Goal: Task Accomplishment & Management: Manage account settings

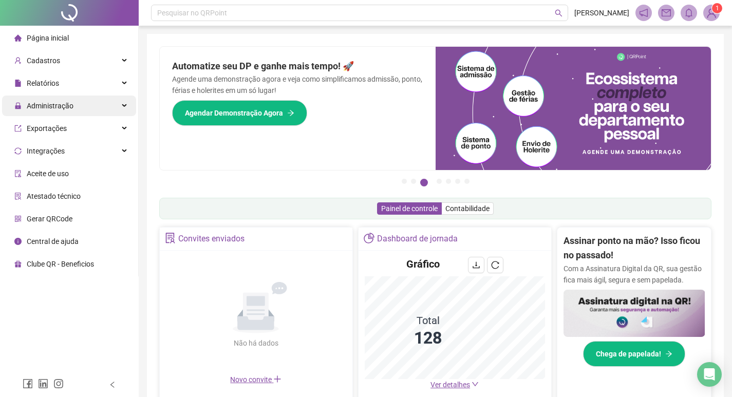
click at [111, 107] on div "Administração" at bounding box center [69, 106] width 134 height 21
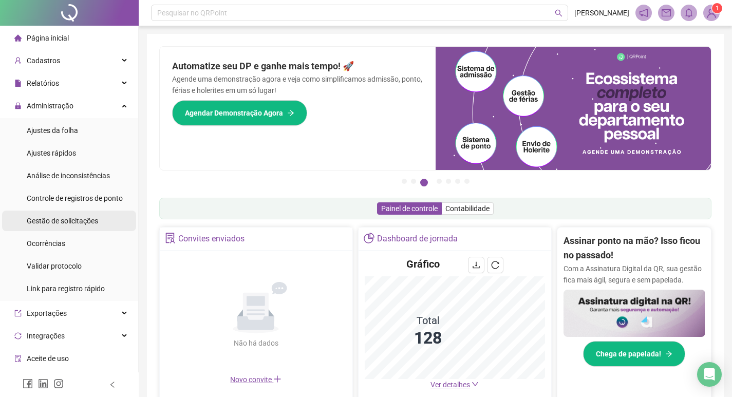
click at [103, 227] on li "Gestão de solicitações" at bounding box center [69, 221] width 134 height 21
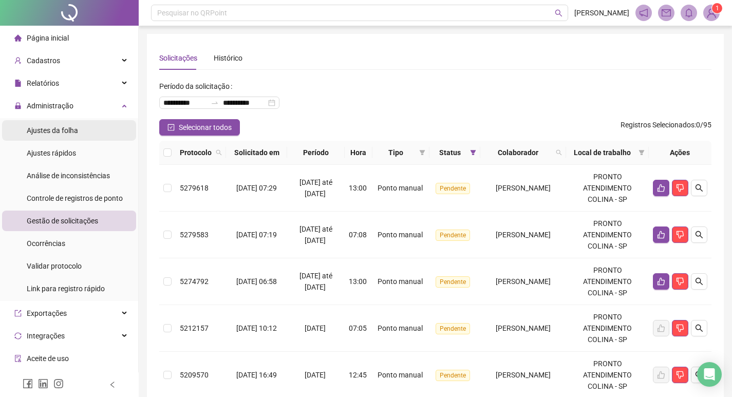
click at [60, 131] on span "Ajustes da folha" at bounding box center [52, 130] width 51 height 8
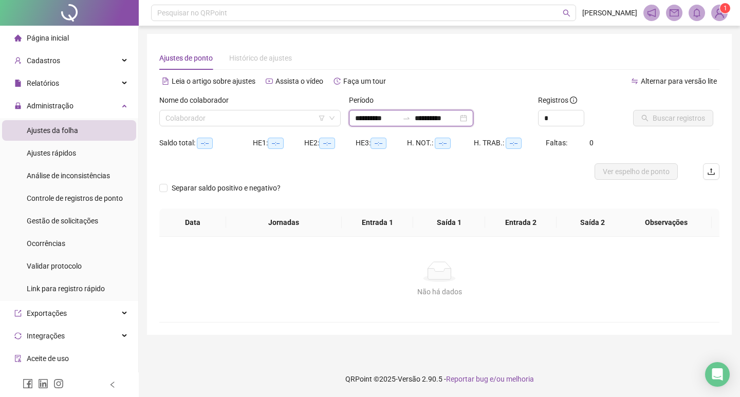
click at [445, 118] on input "**********" at bounding box center [436, 117] width 43 height 11
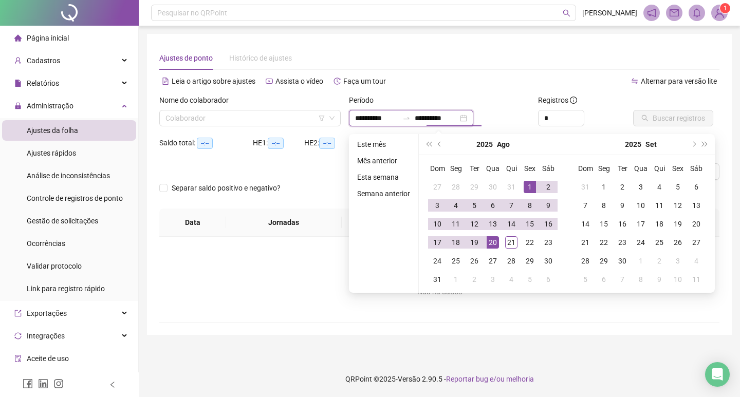
click at [473, 118] on div "**********" at bounding box center [411, 118] width 124 height 16
click at [439, 145] on span "prev-year" at bounding box center [440, 144] width 5 height 5
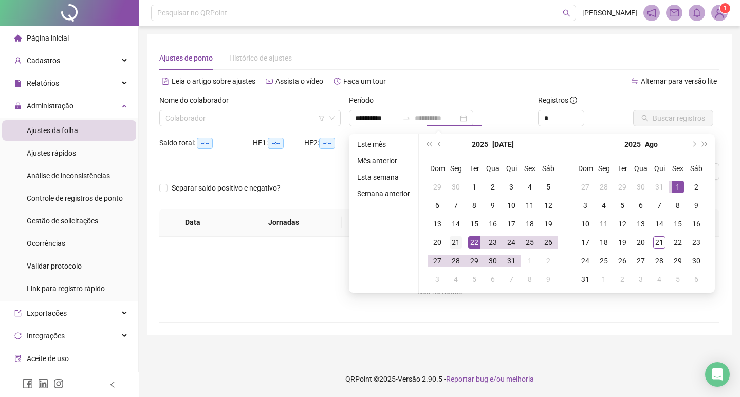
type input "**********"
click at [459, 247] on div "21" at bounding box center [455, 242] width 12 height 12
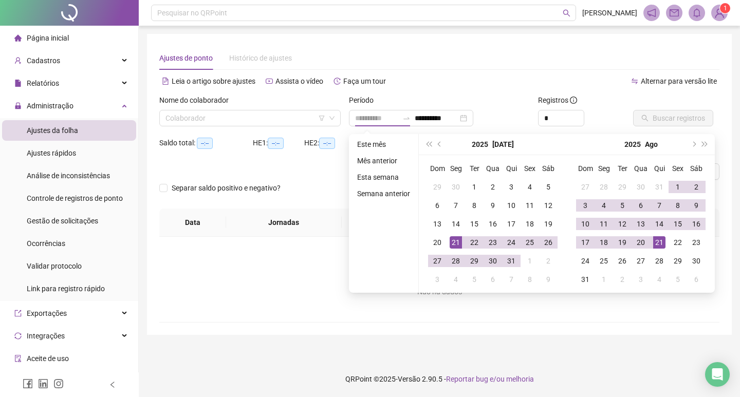
click at [659, 243] on div "21" at bounding box center [659, 242] width 12 height 12
type input "**********"
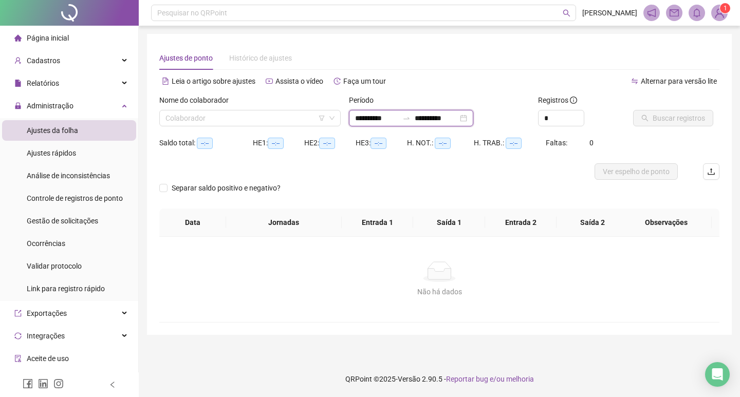
click at [446, 117] on input "**********" at bounding box center [436, 117] width 43 height 11
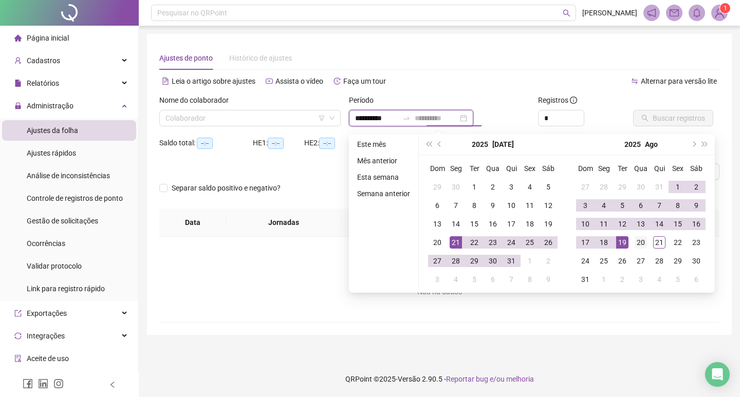
type input "**********"
click at [639, 242] on div "20" at bounding box center [640, 242] width 12 height 12
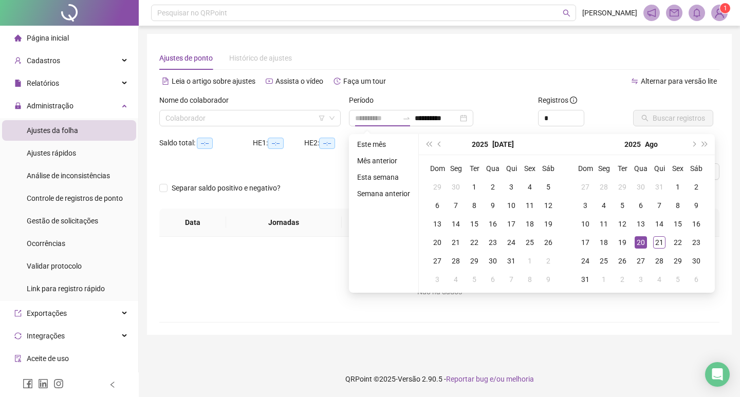
click at [639, 241] on div "20" at bounding box center [640, 242] width 12 height 12
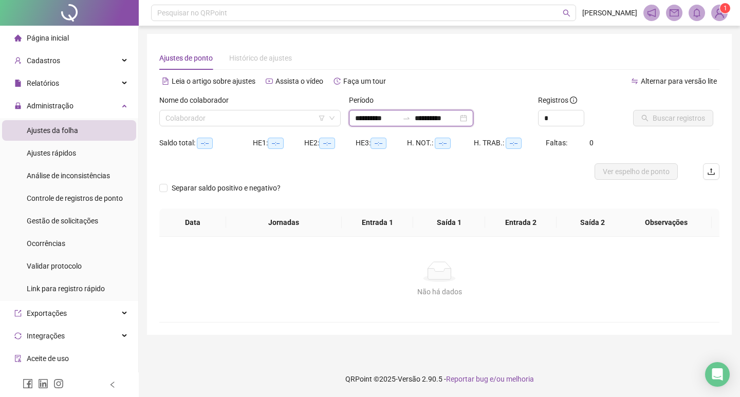
click at [387, 114] on input "**********" at bounding box center [376, 117] width 43 height 11
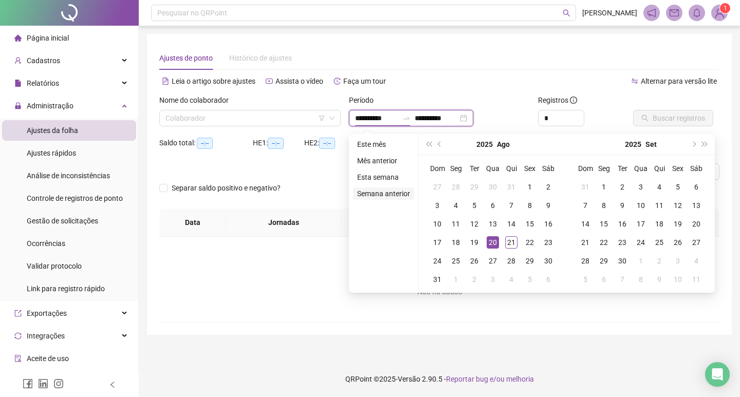
type input "**********"
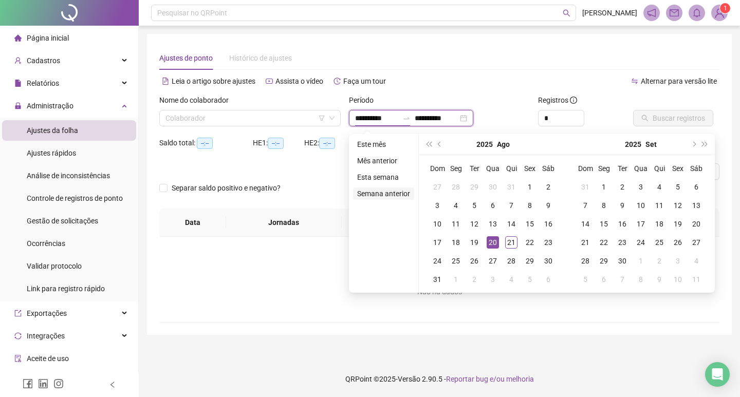
type input "**********"
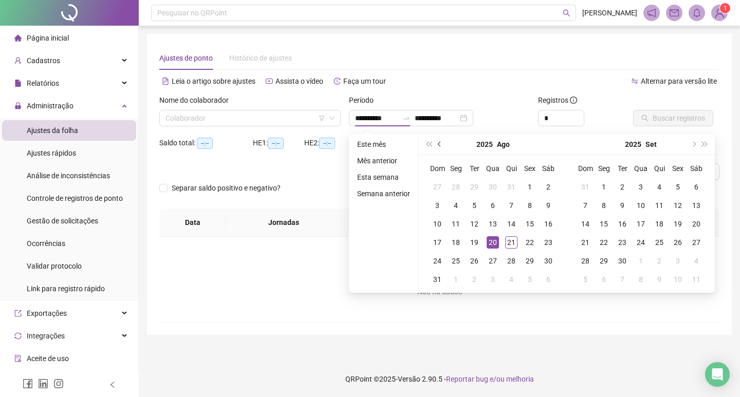
click at [443, 144] on button "prev-year" at bounding box center [439, 144] width 11 height 21
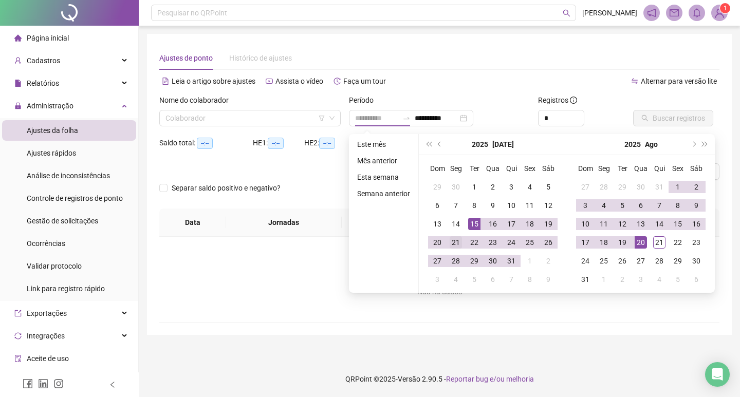
type input "**********"
click at [456, 244] on div "21" at bounding box center [455, 242] width 12 height 12
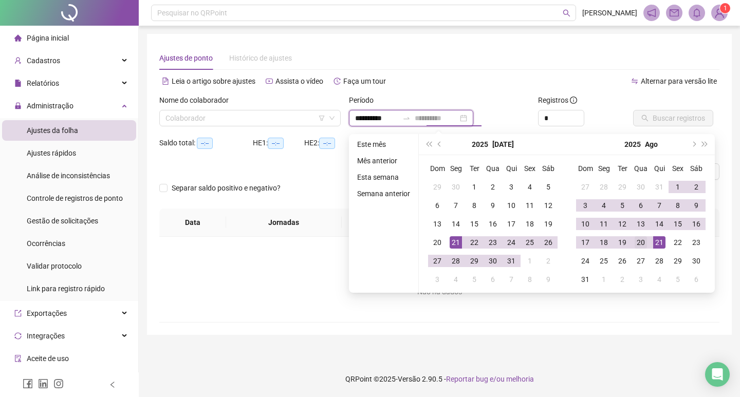
type input "**********"
click at [643, 243] on div "20" at bounding box center [640, 242] width 12 height 12
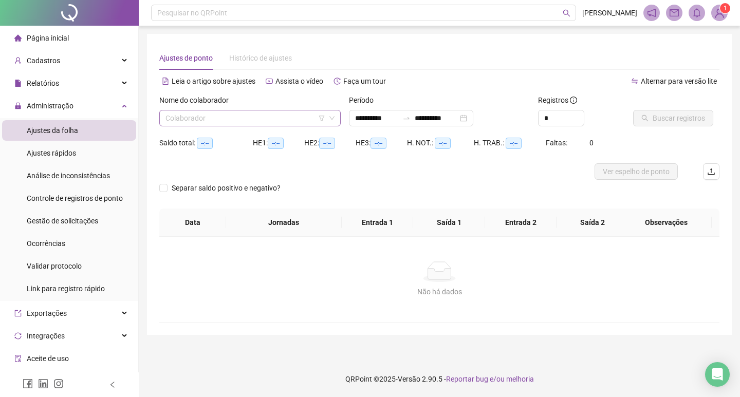
click at [259, 118] on input "search" at bounding box center [245, 117] width 160 height 15
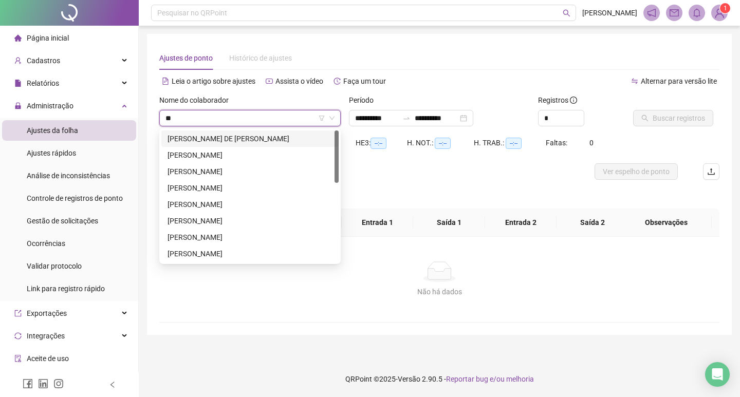
type input "***"
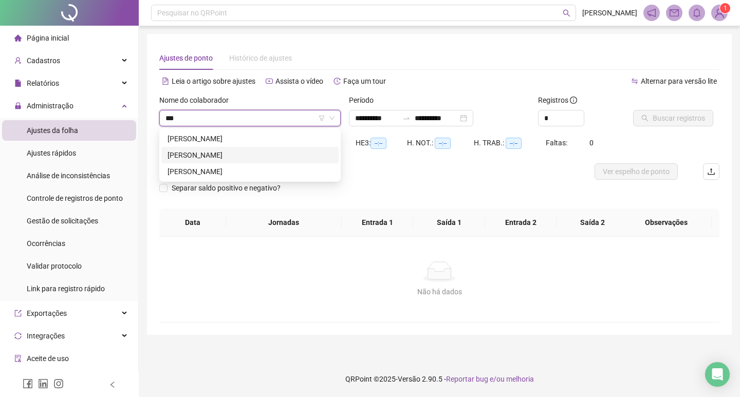
click at [253, 169] on div "[PERSON_NAME]" at bounding box center [249, 171] width 165 height 11
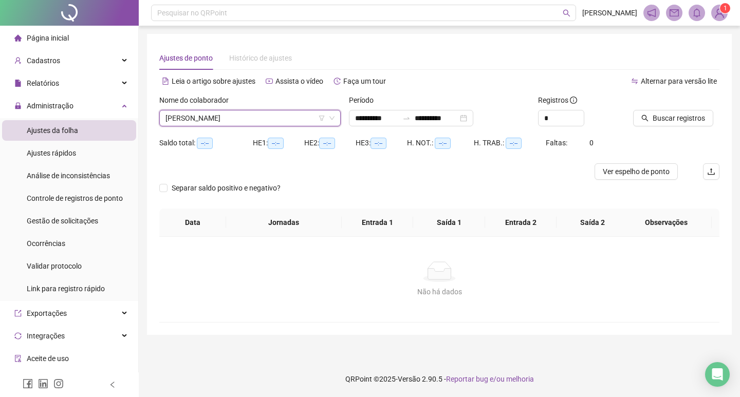
click at [642, 120] on icon "search" at bounding box center [644, 118] width 7 height 7
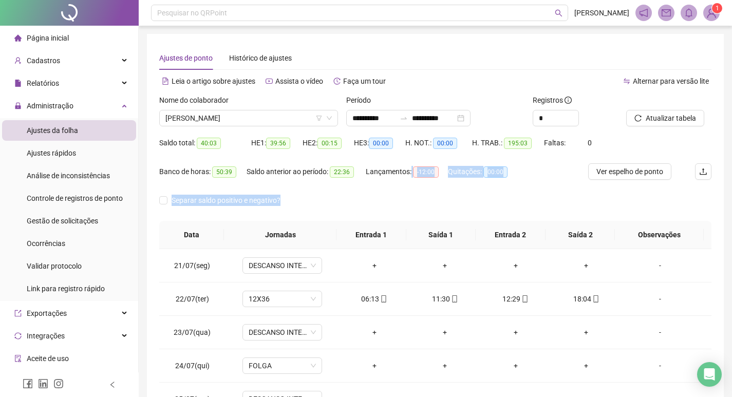
drag, startPoint x: 409, startPoint y: 175, endPoint x: 457, endPoint y: 194, distance: 52.1
click at [451, 194] on form "**********" at bounding box center [435, 158] width 552 height 126
click at [463, 196] on div "Separar saldo positivo e negativo?" at bounding box center [435, 206] width 552 height 29
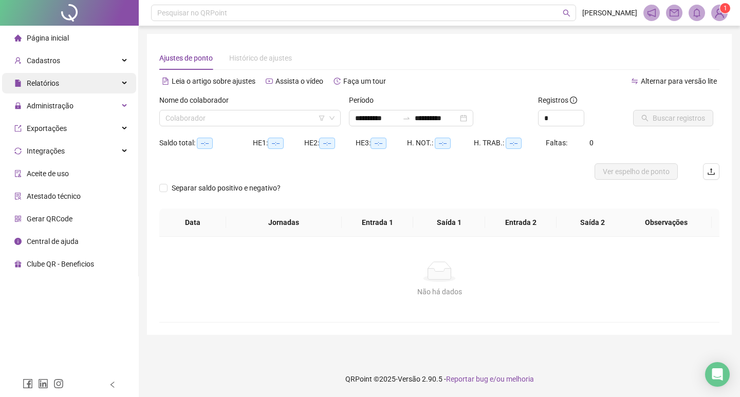
click at [76, 80] on div "Relatórios" at bounding box center [69, 83] width 134 height 21
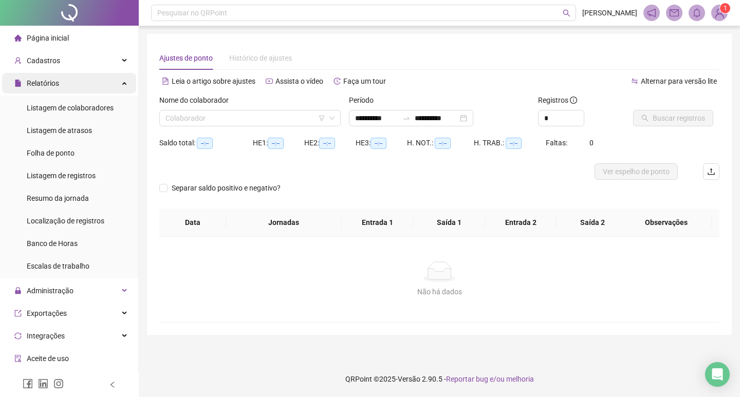
click at [88, 79] on div "Relatórios" at bounding box center [69, 83] width 134 height 21
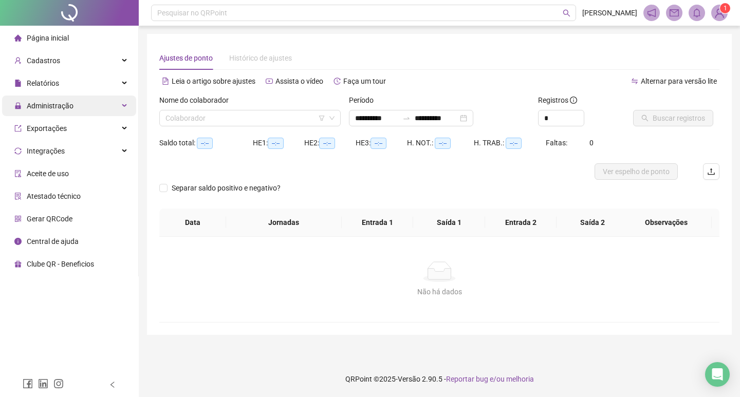
click at [86, 101] on div "Administração" at bounding box center [69, 106] width 134 height 21
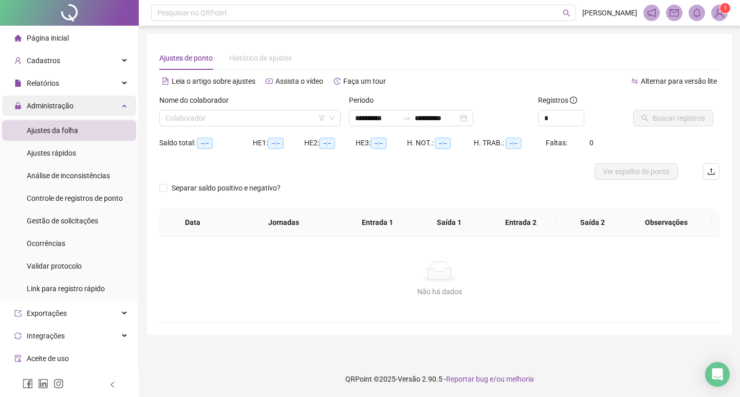
click at [72, 103] on span "Administração" at bounding box center [50, 106] width 47 height 8
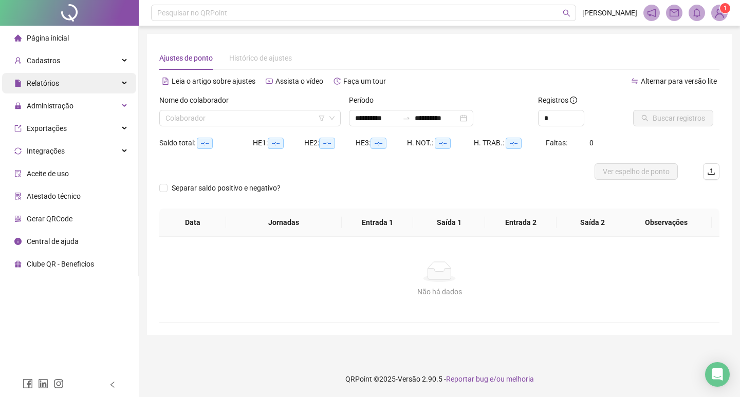
click at [97, 84] on div "Relatórios" at bounding box center [69, 83] width 134 height 21
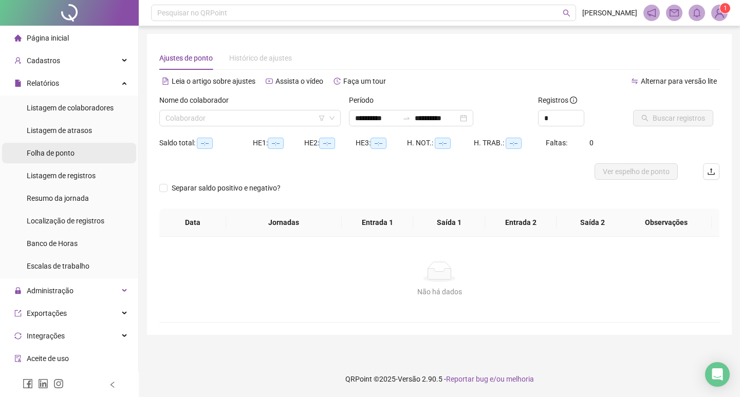
click at [61, 155] on span "Folha de ponto" at bounding box center [51, 153] width 48 height 8
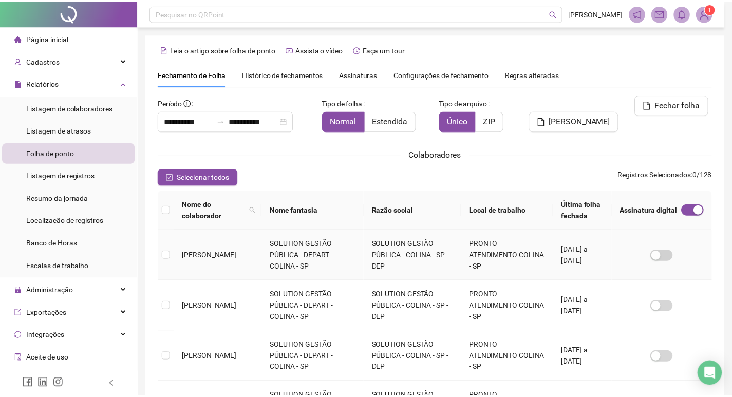
scroll to position [12, 0]
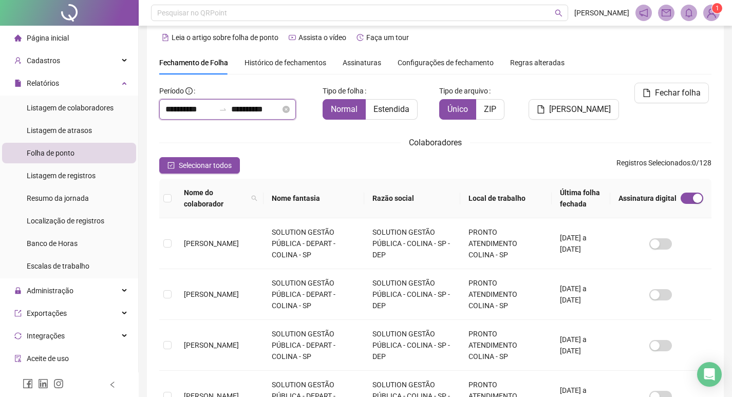
click at [197, 111] on input "**********" at bounding box center [189, 109] width 49 height 12
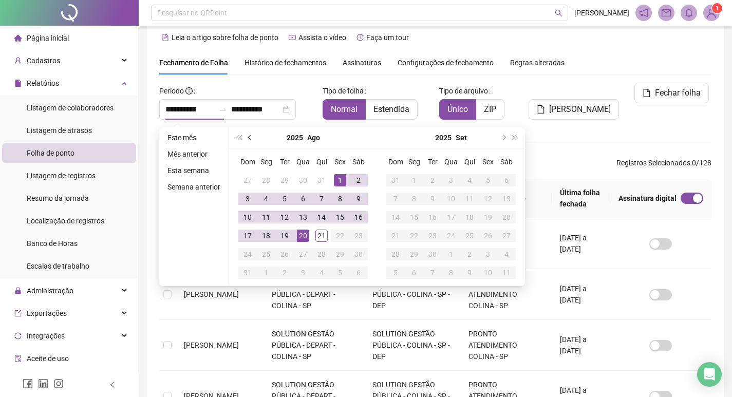
click at [249, 137] on span "prev-year" at bounding box center [250, 137] width 5 height 5
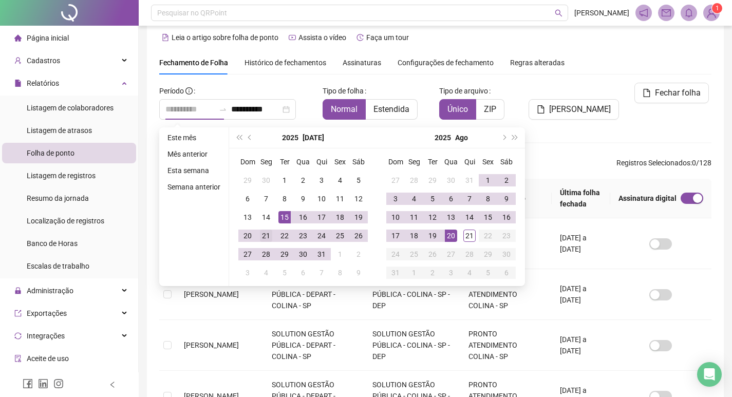
type input "**********"
click at [264, 240] on div "21" at bounding box center [266, 236] width 12 height 12
type input "**********"
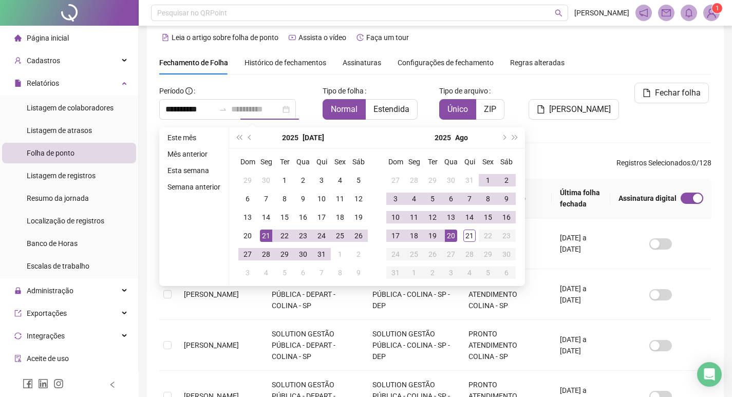
click at [454, 237] on div "20" at bounding box center [451, 236] width 12 height 12
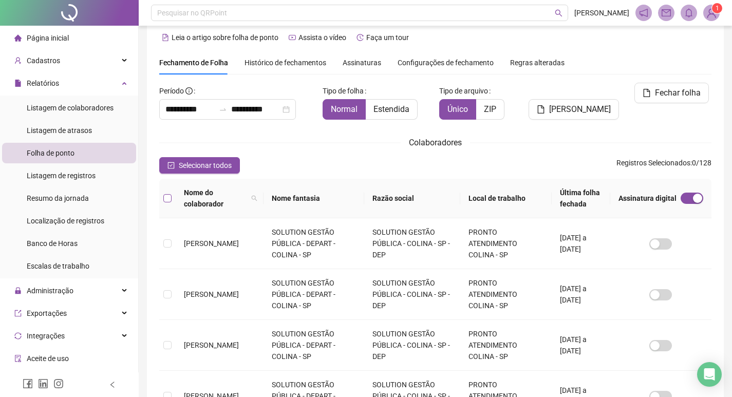
click at [163, 194] on label at bounding box center [167, 198] width 8 height 11
click at [258, 200] on span at bounding box center [254, 198] width 10 height 27
click at [202, 243] on span "Buscar" at bounding box center [200, 240] width 23 height 11
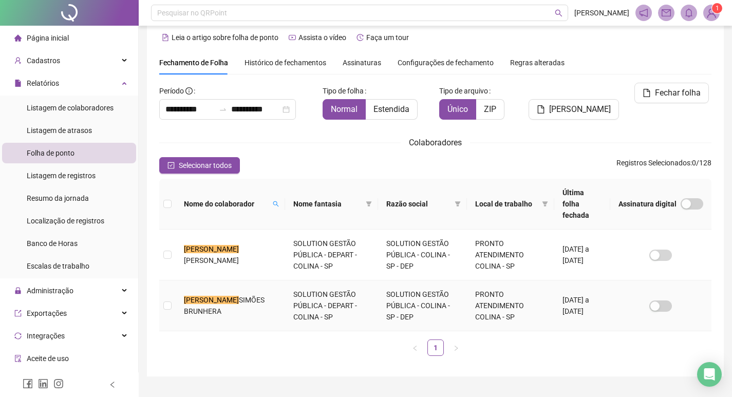
click at [179, 294] on td "LETICIA SIMÕES BRUNHERA" at bounding box center [230, 305] width 109 height 51
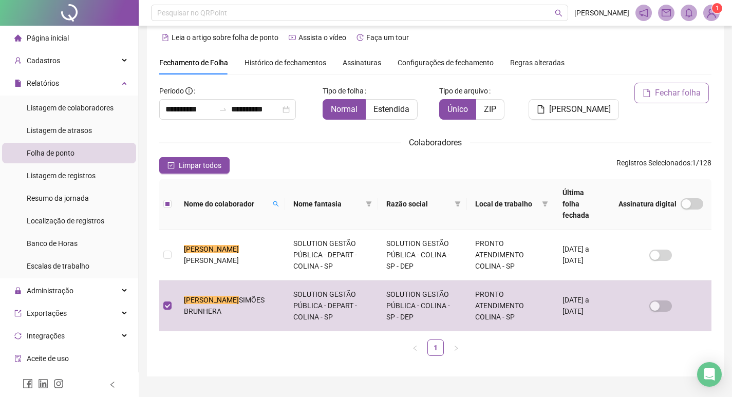
click at [685, 93] on span "Fechar folha" at bounding box center [678, 93] width 46 height 12
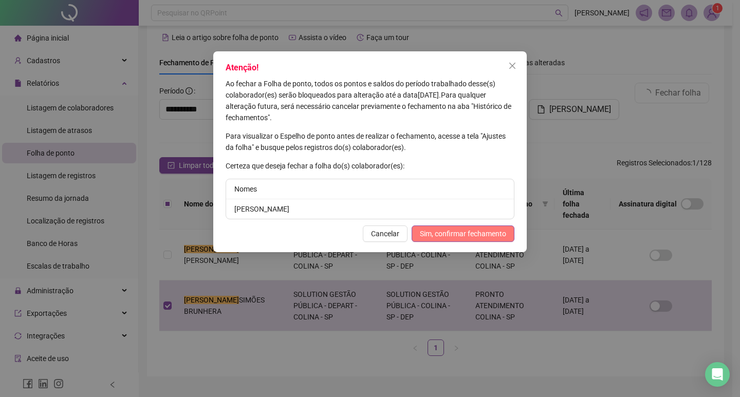
click at [481, 234] on span "Sim, confirmar fechamento" at bounding box center [463, 233] width 86 height 11
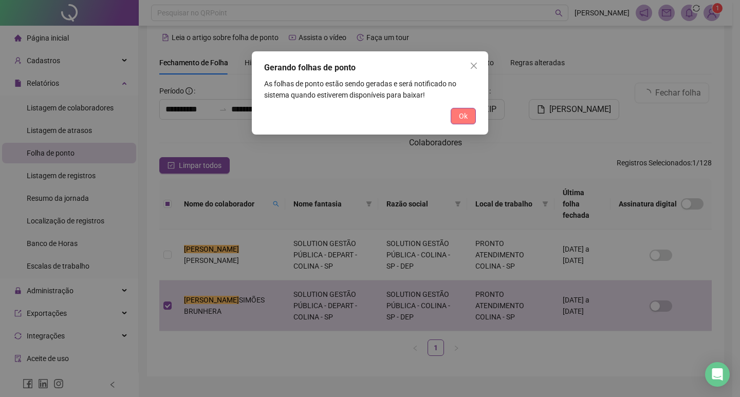
click at [471, 120] on button "Ok" at bounding box center [462, 116] width 25 height 16
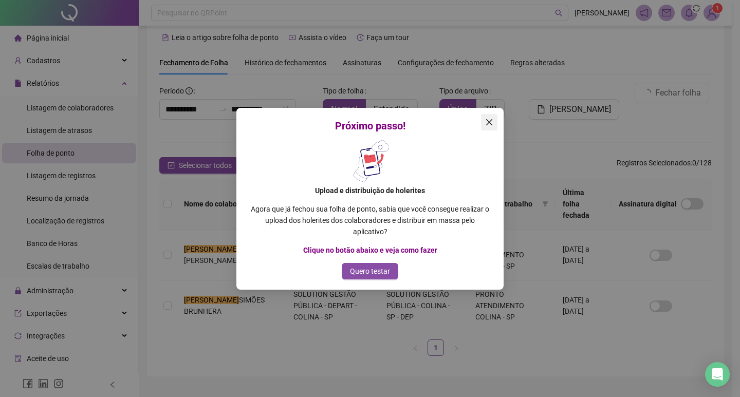
click at [491, 117] on button "Close" at bounding box center [489, 122] width 16 height 16
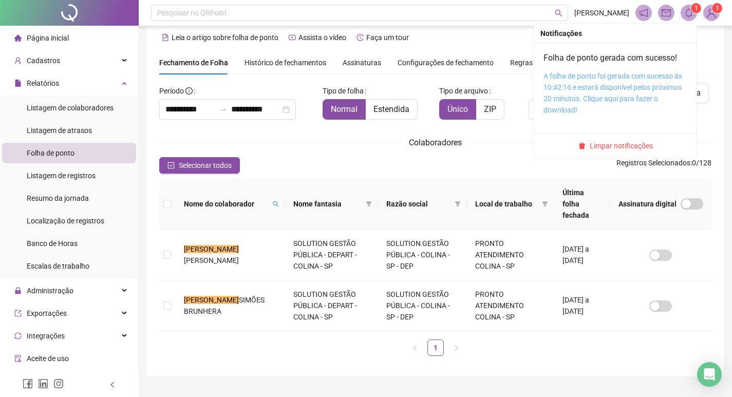
click at [586, 85] on link "A folha de ponto foi gerada com sucesso às 10:42:16 e estará disponível pelos p…" at bounding box center [612, 93] width 139 height 42
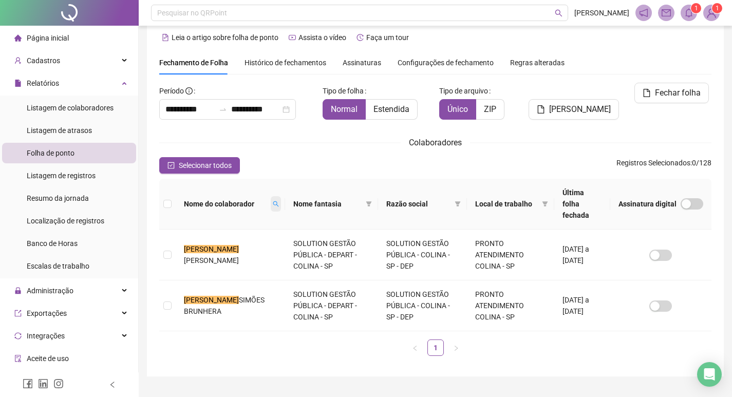
click at [273, 201] on icon "search" at bounding box center [276, 204] width 6 height 6
type input "*****"
click at [170, 241] on icon "search" at bounding box center [168, 240] width 7 height 7
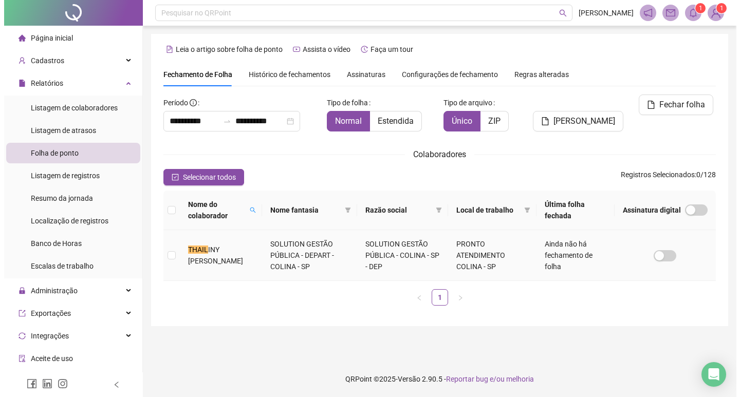
scroll to position [0, 0]
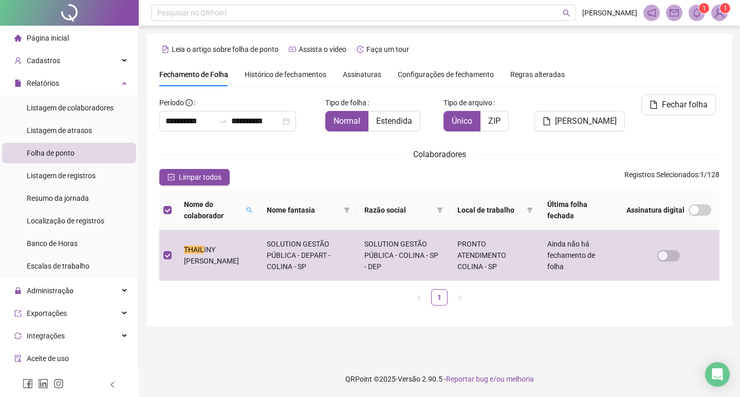
drag, startPoint x: 683, startPoint y: 107, endPoint x: 618, endPoint y: 179, distance: 96.4
click at [683, 107] on span "Fechar folha" at bounding box center [685, 105] width 46 height 12
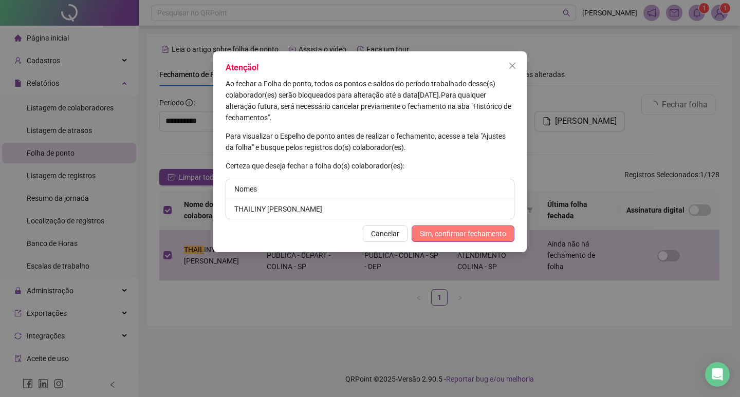
click at [503, 235] on span "Sim, confirmar fechamento" at bounding box center [463, 233] width 86 height 11
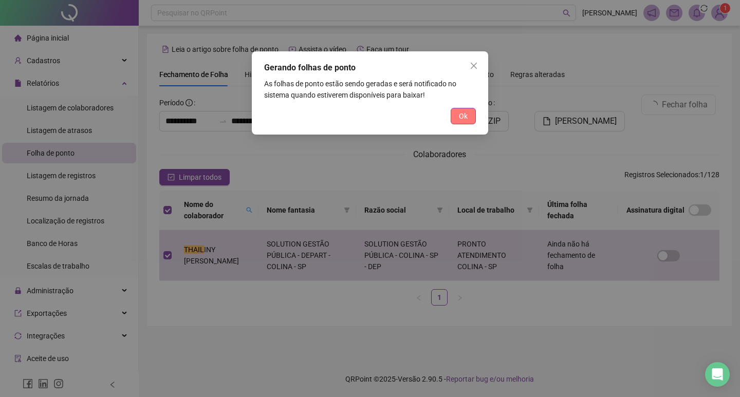
click at [469, 116] on button "Ok" at bounding box center [462, 116] width 25 height 16
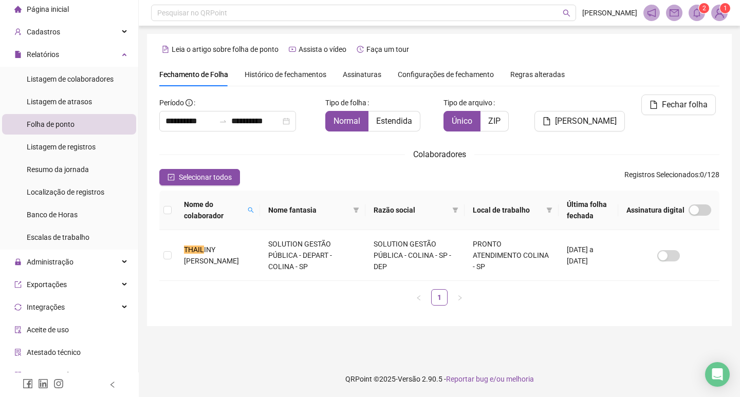
scroll to position [51, 0]
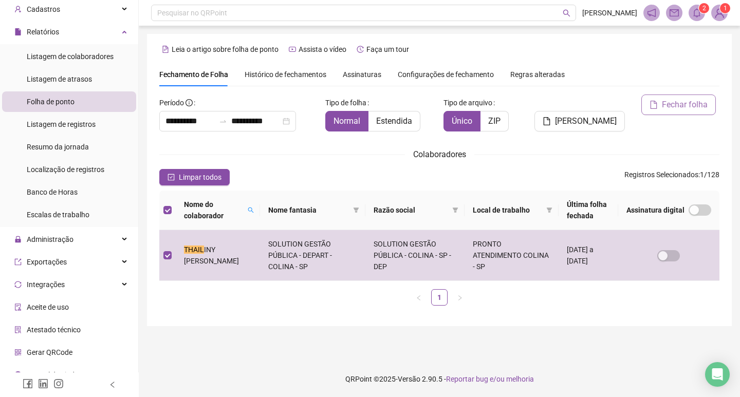
click at [654, 110] on button "Fechar folha" at bounding box center [678, 105] width 74 height 21
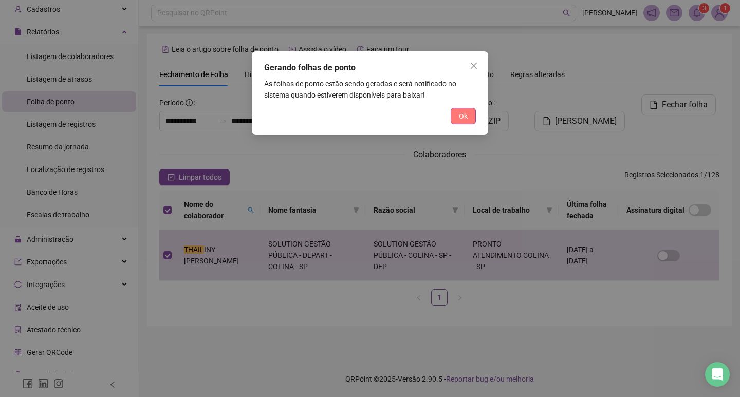
click at [464, 112] on span "Ok" at bounding box center [463, 115] width 9 height 11
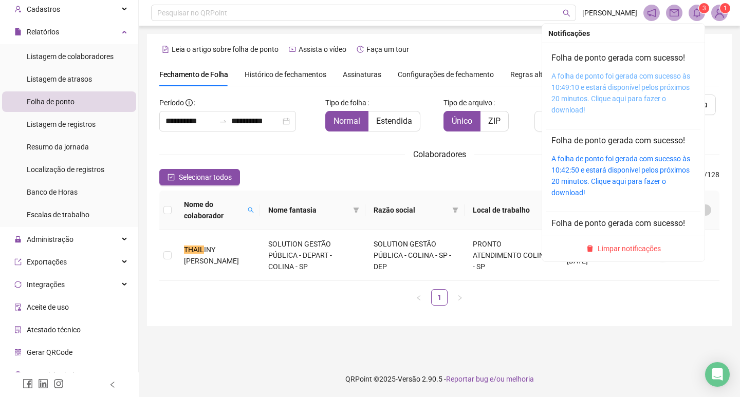
click at [590, 88] on link "A folha de ponto foi gerada com sucesso às 10:49:10 e estará disponível pelos p…" at bounding box center [620, 93] width 139 height 42
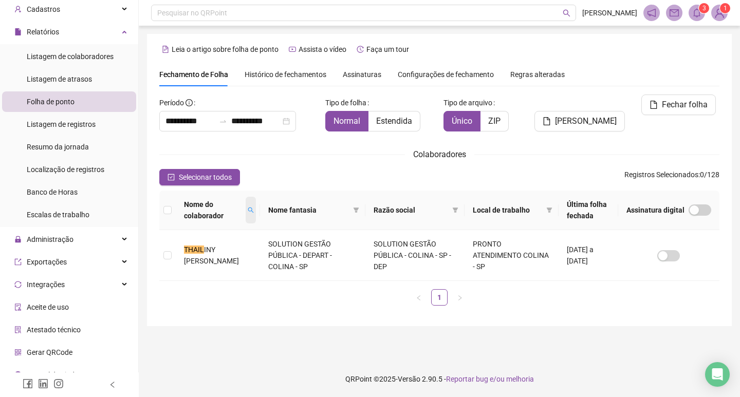
click at [256, 206] on span at bounding box center [251, 210] width 10 height 27
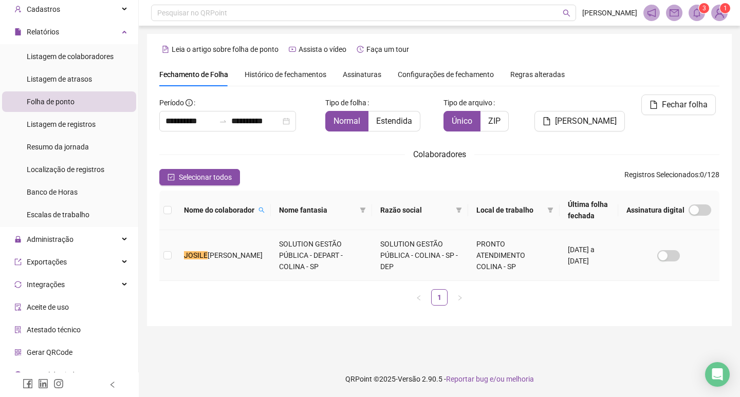
click at [175, 255] on td at bounding box center [167, 255] width 16 height 51
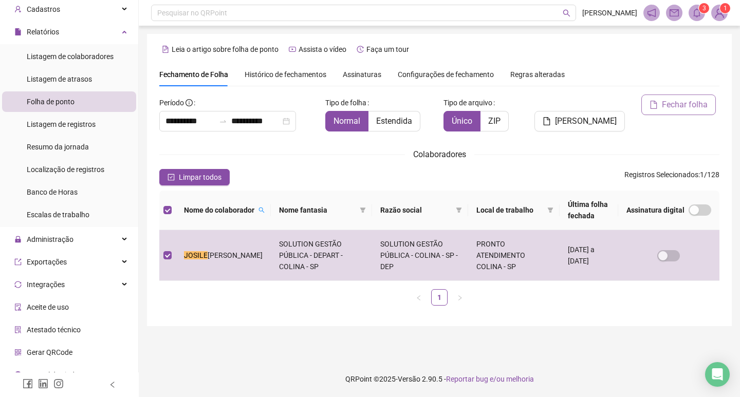
click at [688, 105] on span "Fechar folha" at bounding box center [685, 105] width 46 height 12
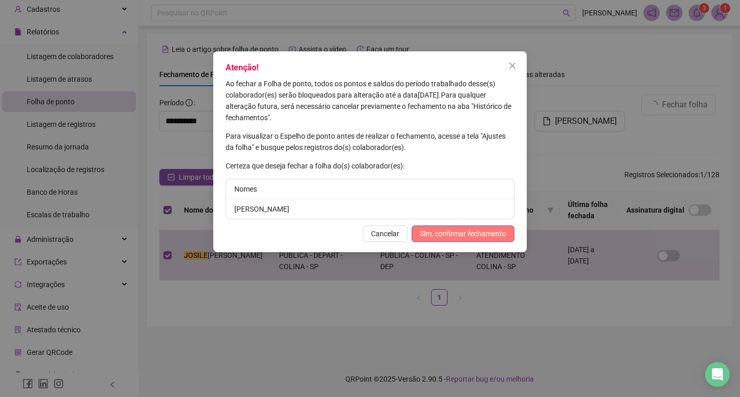
click at [483, 230] on span "Sim, confirmar fechamento" at bounding box center [463, 233] width 86 height 11
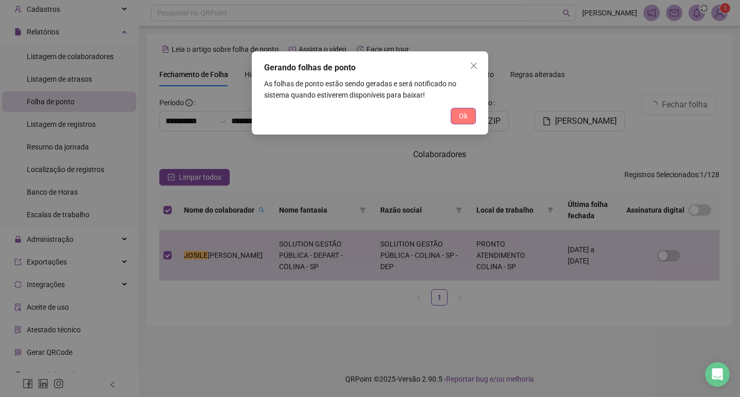
click at [461, 115] on span "Ok" at bounding box center [463, 115] width 9 height 11
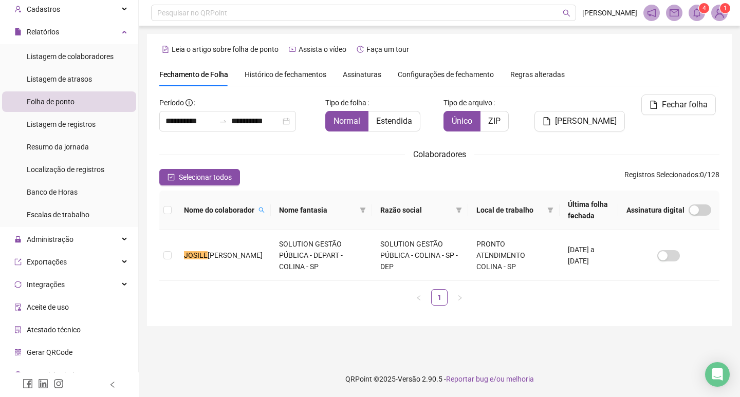
click at [697, 10] on icon "bell" at bounding box center [696, 12] width 7 height 9
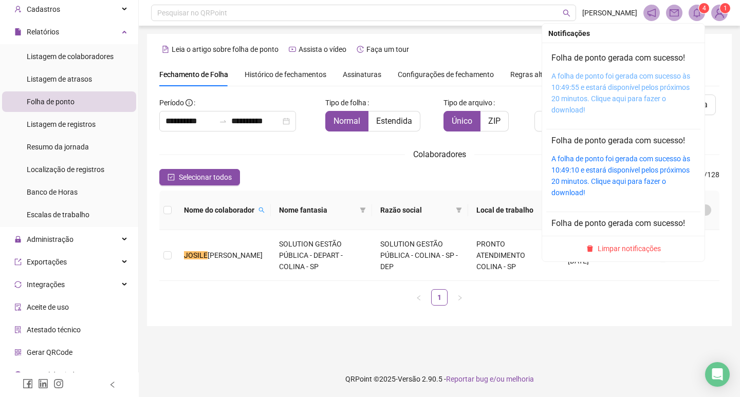
click at [613, 101] on link "A folha de ponto foi gerada com sucesso às 10:49:55 e estará disponível pelos p…" at bounding box center [620, 93] width 139 height 42
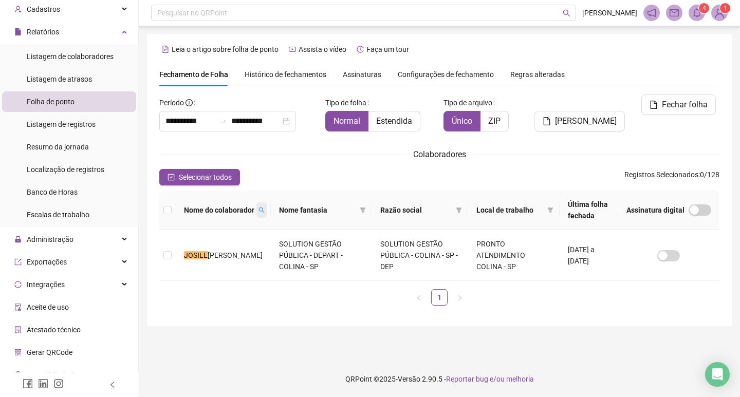
click at [258, 207] on icon "search" at bounding box center [261, 210] width 6 height 6
click at [268, 316] on div "**********" at bounding box center [439, 180] width 585 height 292
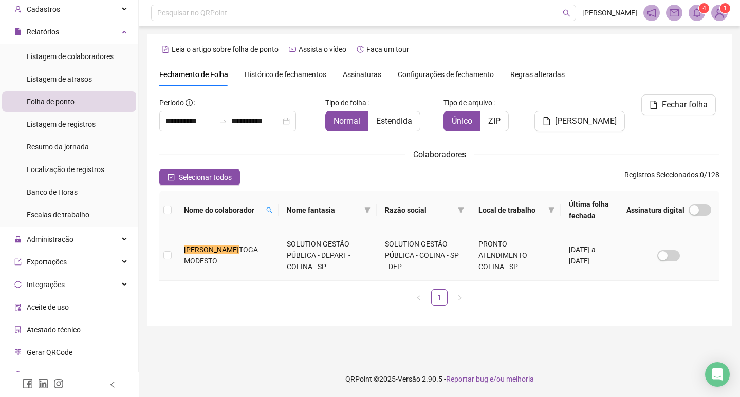
click at [180, 256] on td "RODOLFO TOGA MODESTO" at bounding box center [227, 255] width 103 height 51
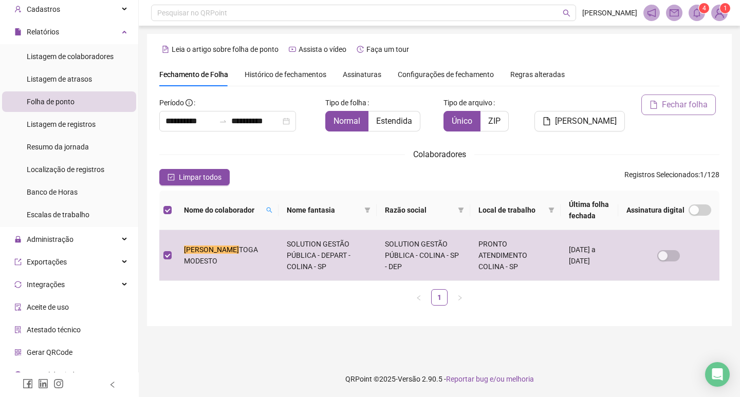
click at [683, 109] on span "Fechar folha" at bounding box center [685, 105] width 46 height 12
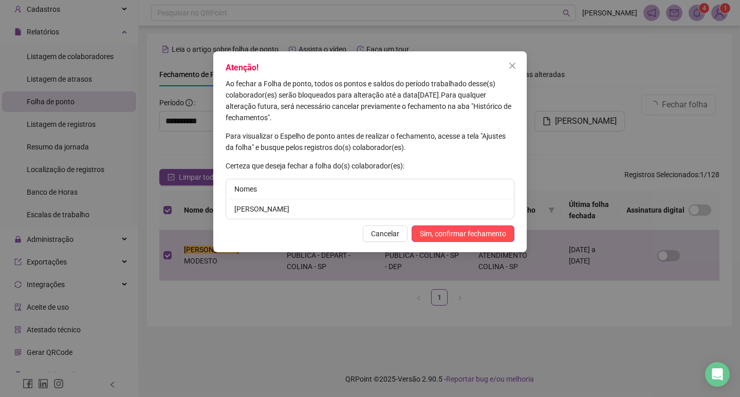
click at [469, 222] on div "Atenção! Ao fechar a Folha de ponto, todos os pontos e saldos do período trabal…" at bounding box center [369, 151] width 313 height 201
click at [464, 235] on span "Sim, confirmar fechamento" at bounding box center [463, 233] width 86 height 11
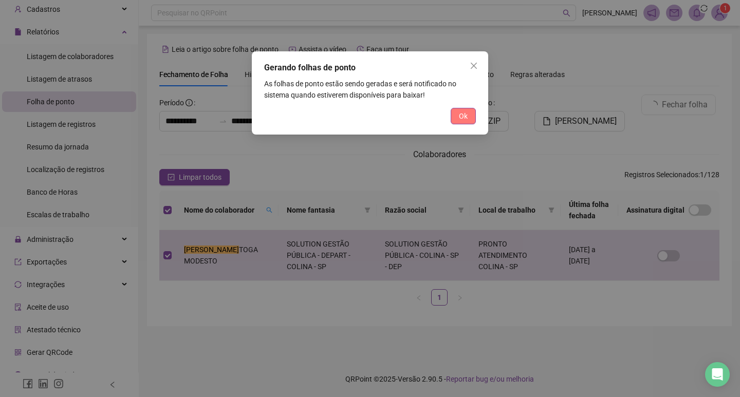
click at [474, 114] on button "Ok" at bounding box center [462, 116] width 25 height 16
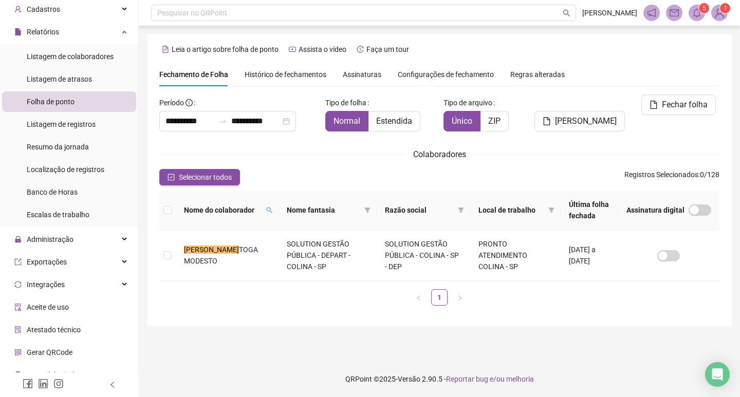
click at [702, 16] on span at bounding box center [696, 13] width 16 height 16
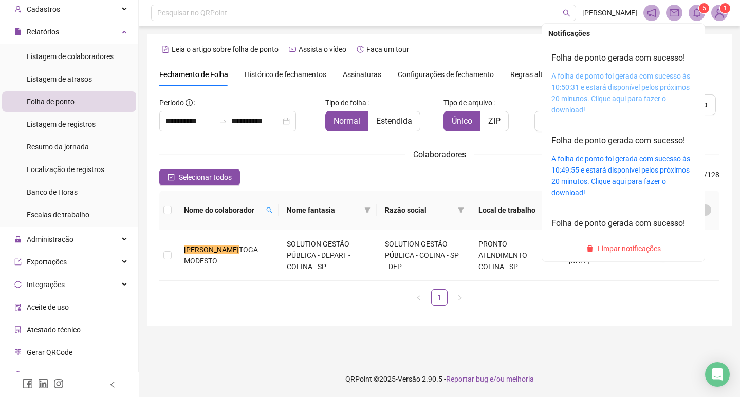
click at [616, 78] on link "A folha de ponto foi gerada com sucesso às 10:50:31 e estará disponível pelos p…" at bounding box center [620, 93] width 139 height 42
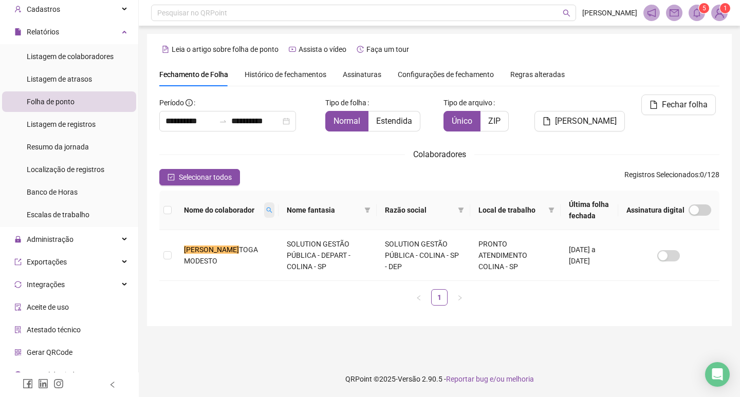
click at [266, 211] on icon "search" at bounding box center [269, 210] width 6 height 6
type input "*****"
click at [250, 325] on div "**********" at bounding box center [439, 180] width 585 height 292
click at [159, 255] on td at bounding box center [167, 255] width 16 height 51
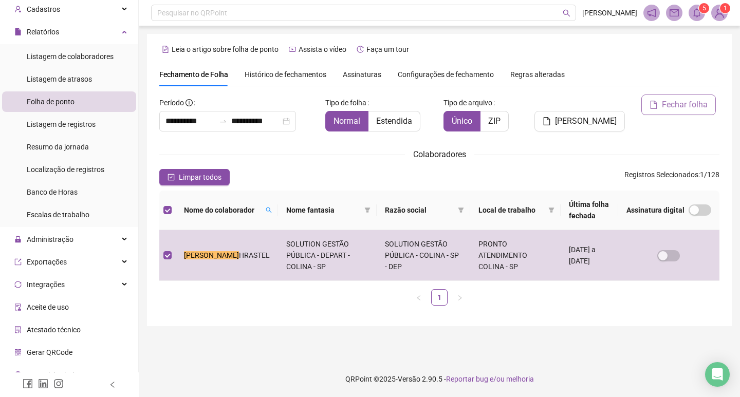
click at [666, 107] on span "Fechar folha" at bounding box center [685, 105] width 46 height 12
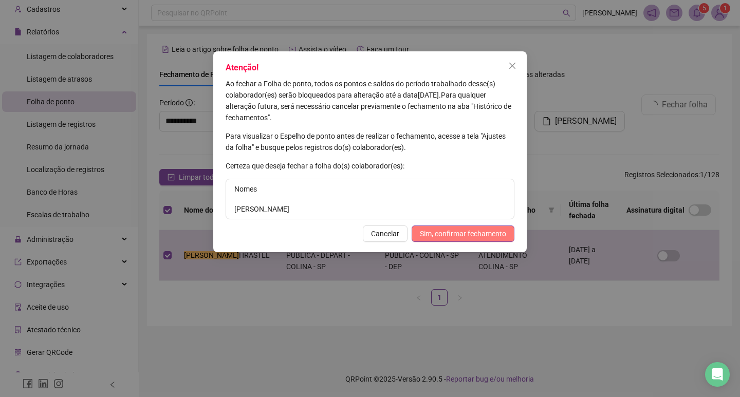
click at [474, 236] on span "Sim, confirmar fechamento" at bounding box center [463, 233] width 86 height 11
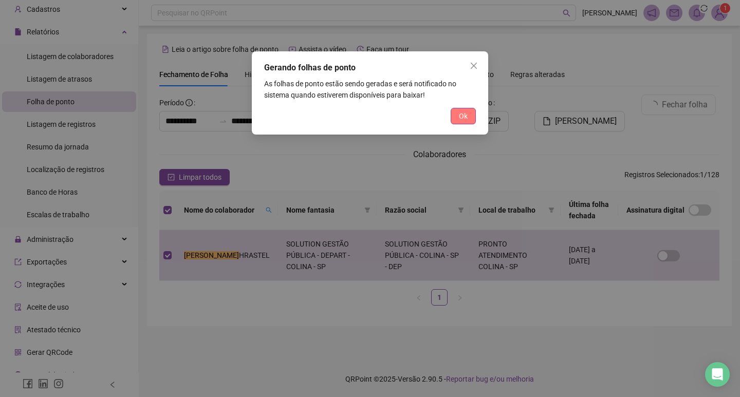
click at [455, 111] on button "Ok" at bounding box center [462, 116] width 25 height 16
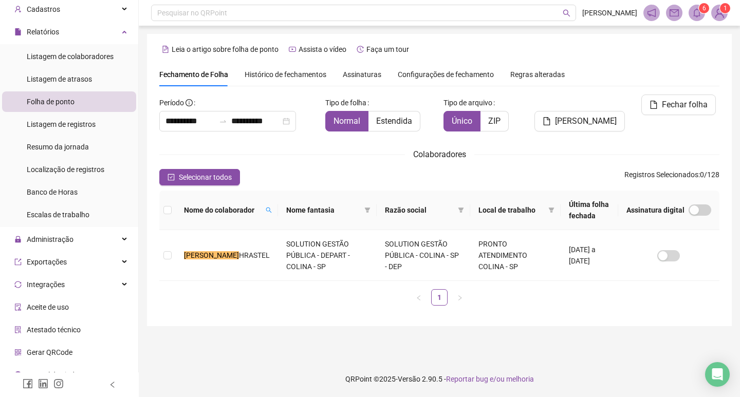
click at [692, 14] on icon "bell" at bounding box center [696, 12] width 9 height 9
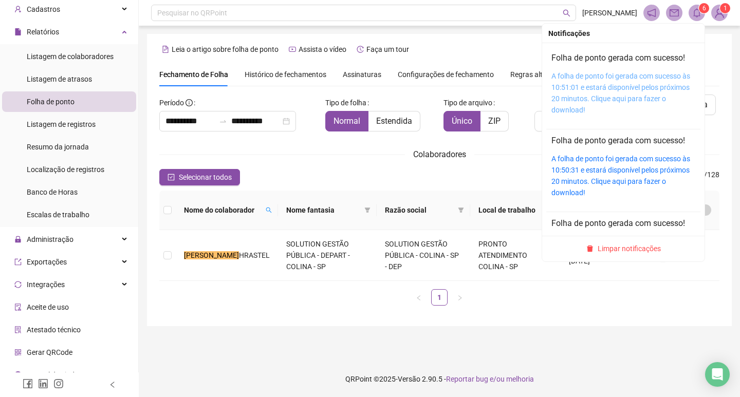
click at [635, 79] on link "A folha de ponto foi gerada com sucesso às 10:51:01 e estará disponível pelos p…" at bounding box center [620, 93] width 139 height 42
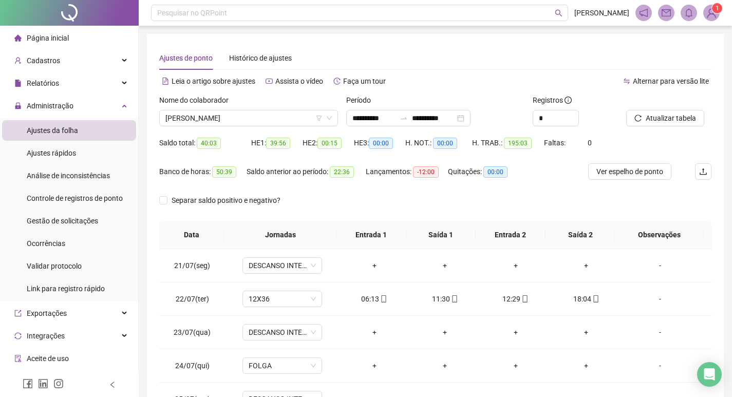
click at [331, 118] on icon "down" at bounding box center [329, 119] width 5 height 4
click at [332, 118] on div "[PERSON_NAME]" at bounding box center [248, 118] width 179 height 16
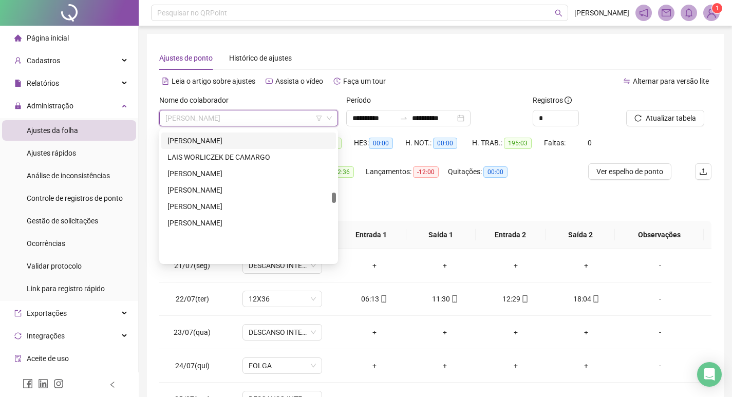
scroll to position [1015, 0]
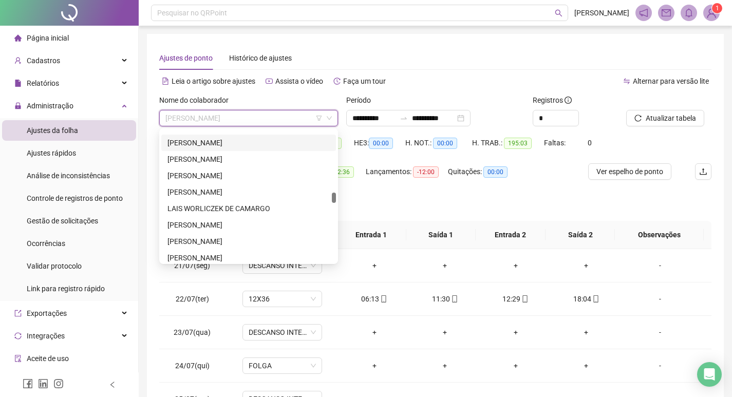
click at [247, 143] on div "[PERSON_NAME]" at bounding box center [248, 142] width 162 height 11
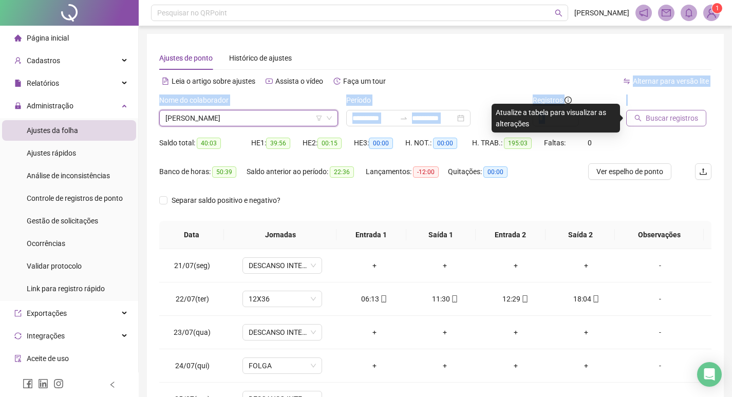
drag, startPoint x: 635, startPoint y: 106, endPoint x: 634, endPoint y: 121, distance: 14.9
click at [634, 120] on div "**********" at bounding box center [435, 273] width 552 height 390
click at [638, 118] on icon "search" at bounding box center [637, 118] width 7 height 7
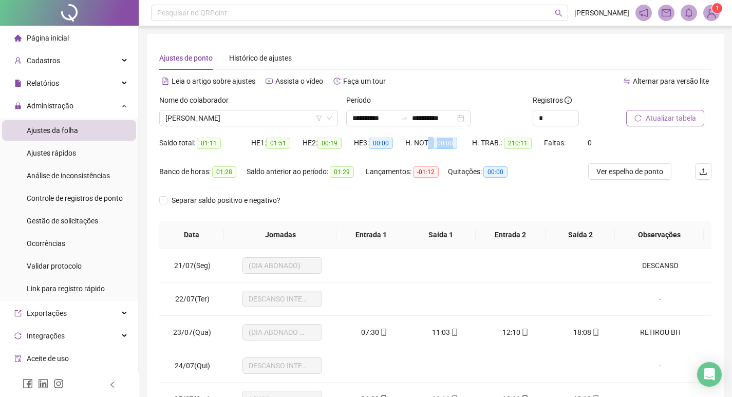
drag, startPoint x: 428, startPoint y: 143, endPoint x: 459, endPoint y: 149, distance: 31.5
click at [459, 149] on div "H. NOT.: 00:00" at bounding box center [438, 143] width 67 height 16
drag, startPoint x: 437, startPoint y: 159, endPoint x: 412, endPoint y: 157, distance: 25.3
click at [437, 159] on div "H. NOT.: 00:00" at bounding box center [438, 149] width 67 height 29
click at [330, 120] on icon "down" at bounding box center [329, 118] width 6 height 6
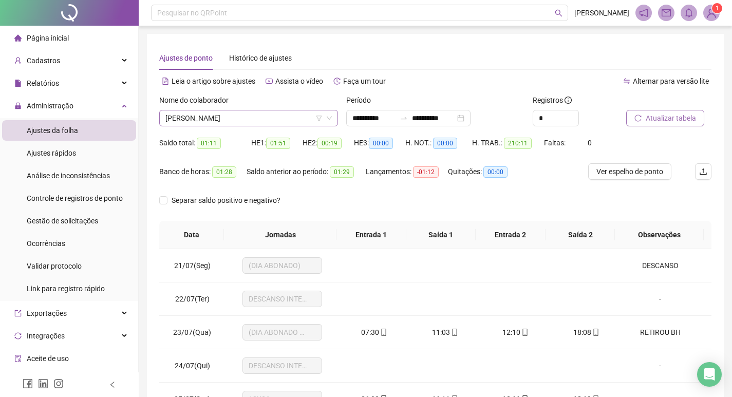
click at [334, 121] on div "[PERSON_NAME]" at bounding box center [248, 118] width 179 height 16
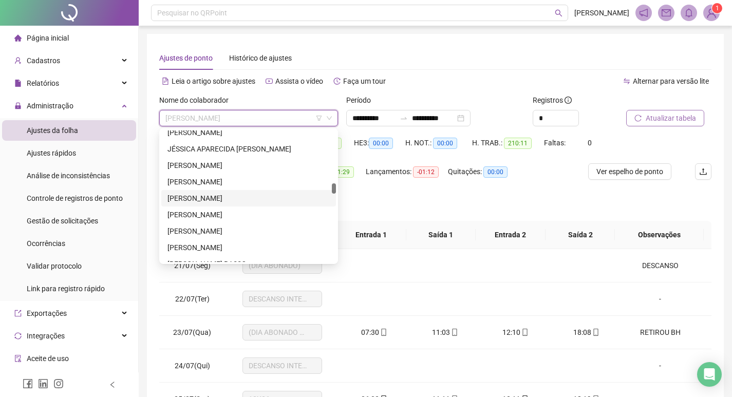
scroll to position [861, 0]
click at [255, 152] on div "JÉSSICA APARECIDA [PERSON_NAME]" at bounding box center [248, 148] width 162 height 11
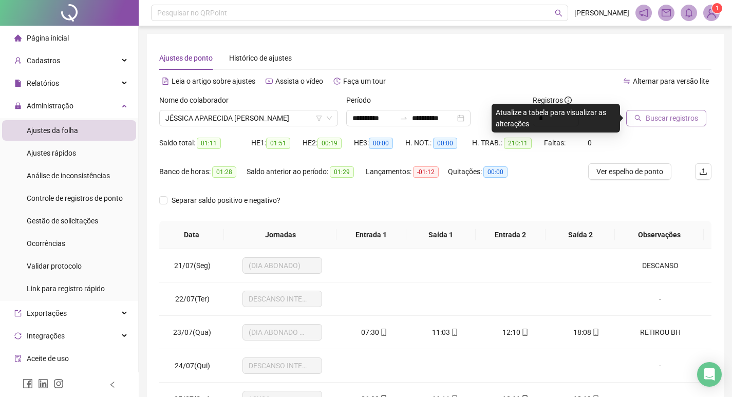
click at [673, 108] on div at bounding box center [656, 102] width 60 height 15
click at [671, 114] on span "Buscar registros" at bounding box center [672, 117] width 52 height 11
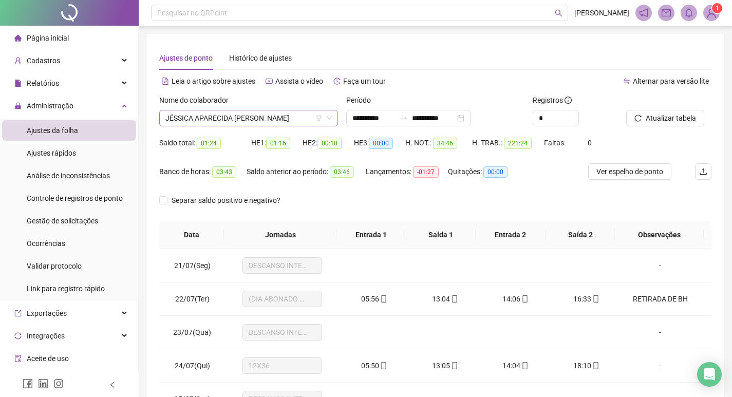
click at [328, 115] on div "JÉSSICA APARECIDA [PERSON_NAME]" at bounding box center [248, 118] width 179 height 16
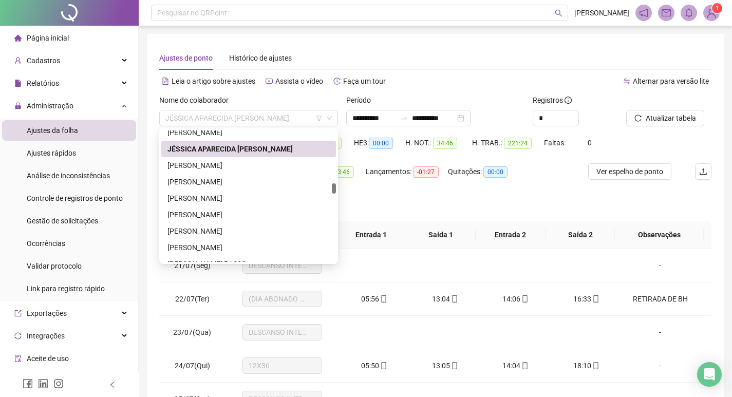
scroll to position [810, 0]
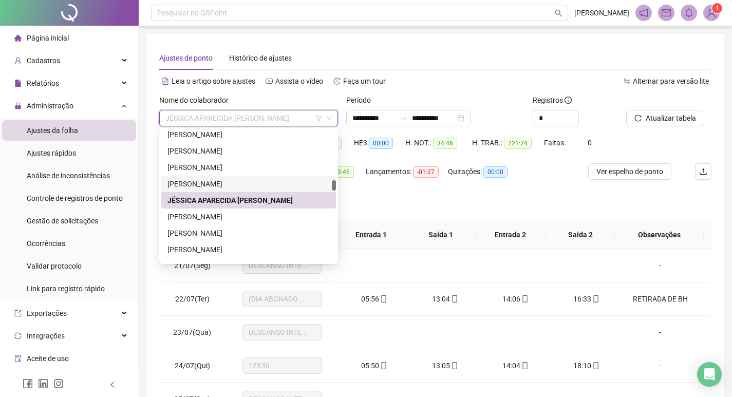
click at [241, 177] on div "[PERSON_NAME]" at bounding box center [248, 184] width 175 height 16
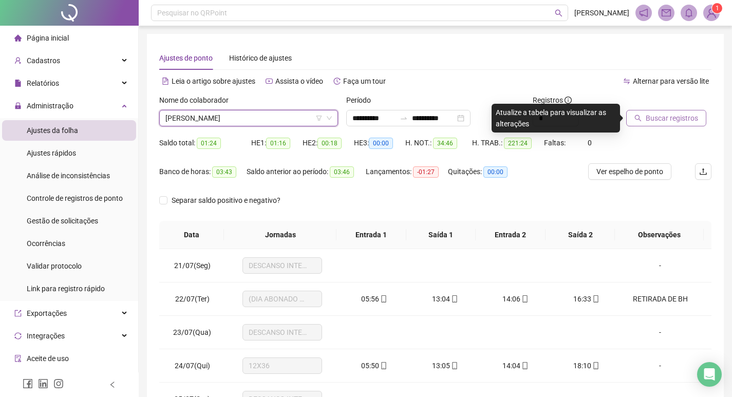
click at [680, 121] on span "Buscar registros" at bounding box center [672, 117] width 52 height 11
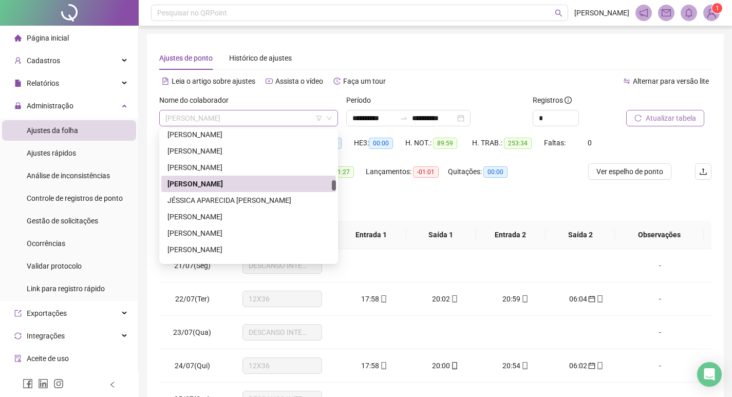
click at [331, 123] on span "[PERSON_NAME]" at bounding box center [248, 117] width 166 height 15
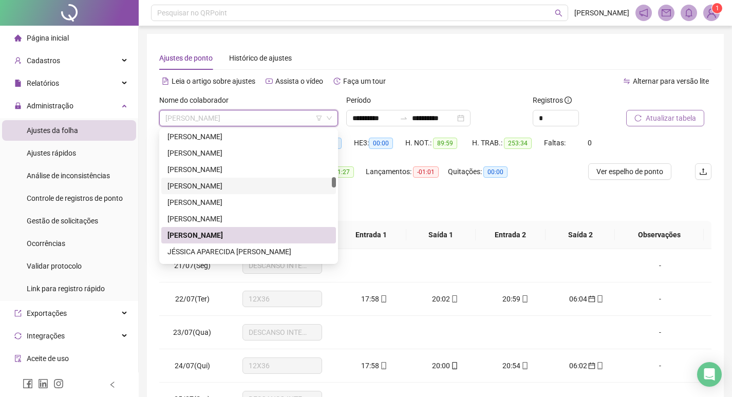
scroll to position [707, 0]
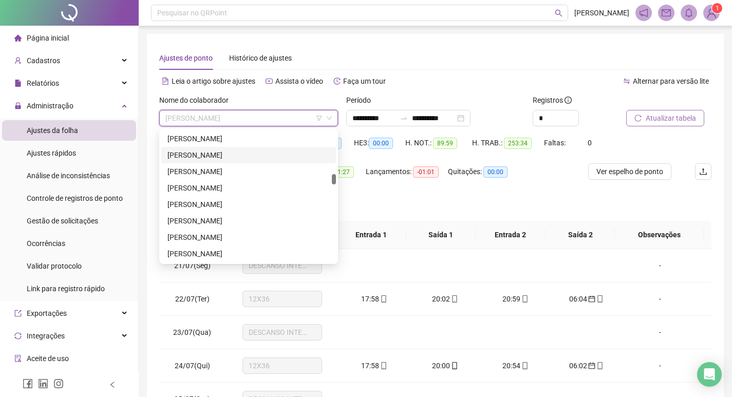
click at [263, 154] on div "[PERSON_NAME]" at bounding box center [248, 154] width 162 height 11
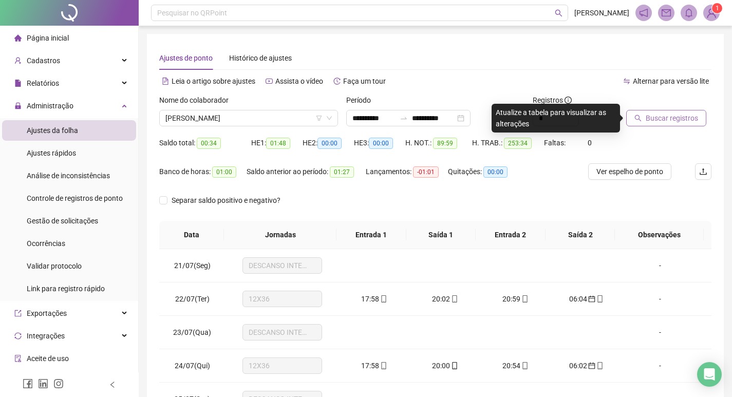
click at [676, 120] on span "Buscar registros" at bounding box center [672, 117] width 52 height 11
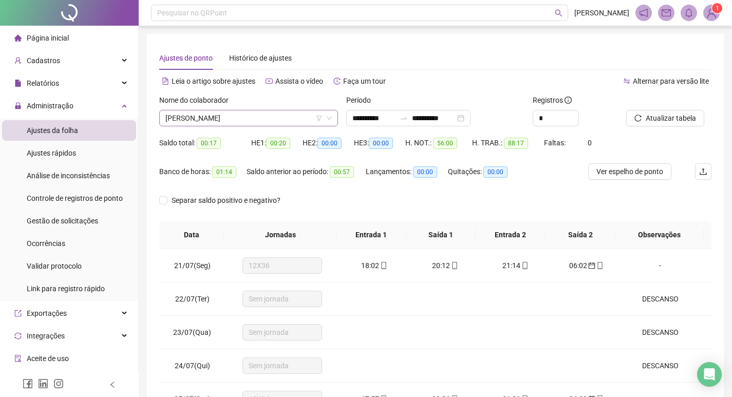
click at [335, 117] on div "[PERSON_NAME]" at bounding box center [248, 118] width 179 height 16
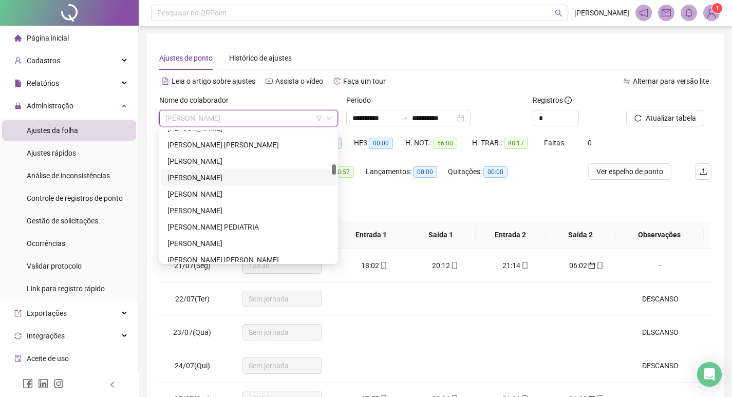
scroll to position [501, 0]
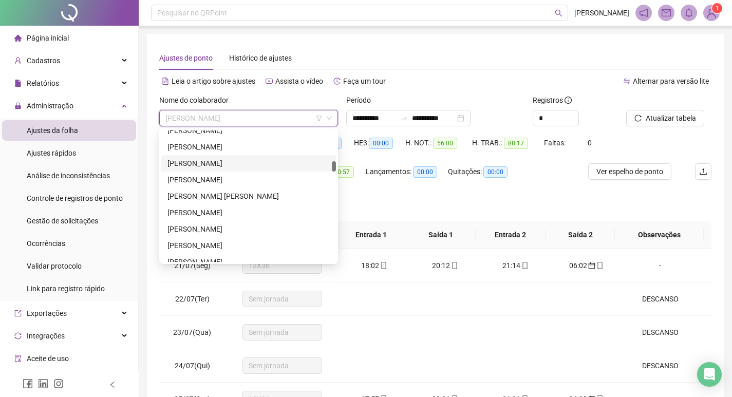
click at [258, 164] on div "[PERSON_NAME]" at bounding box center [248, 163] width 162 height 11
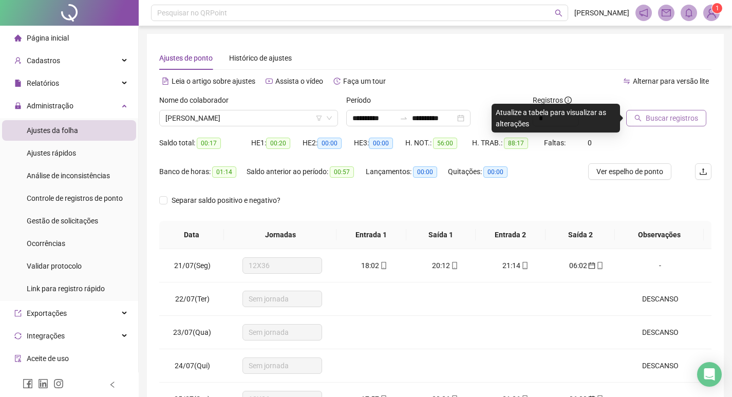
click at [689, 111] on button "Buscar registros" at bounding box center [666, 118] width 80 height 16
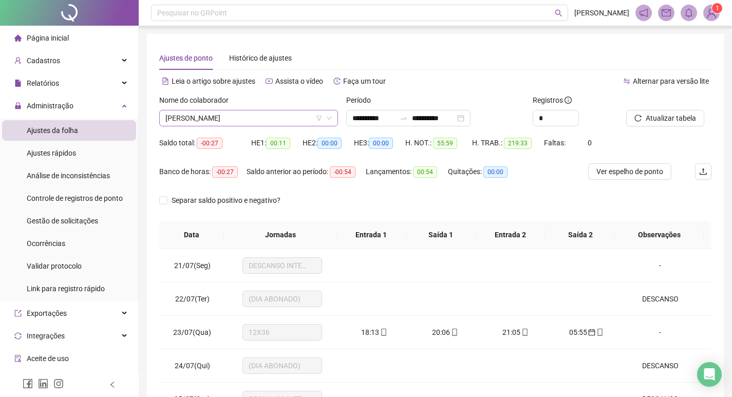
click at [333, 120] on div "[PERSON_NAME]" at bounding box center [248, 118] width 179 height 16
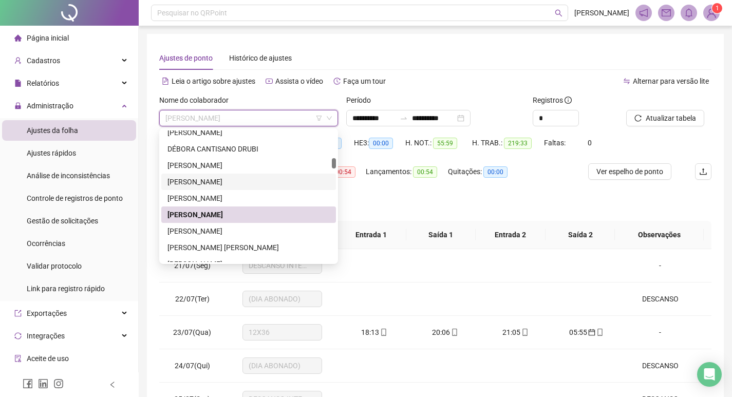
scroll to position [399, 0]
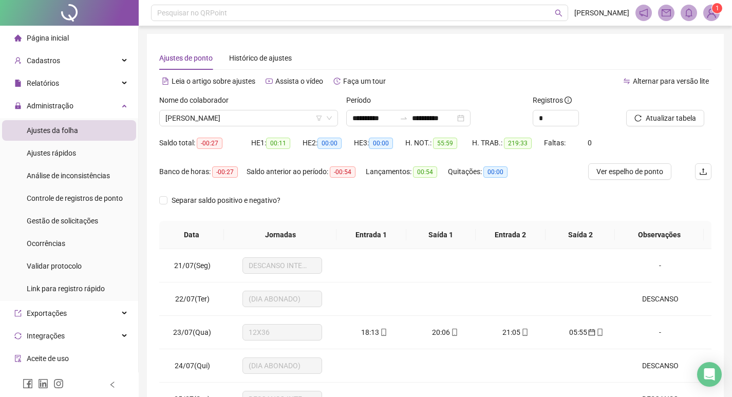
click at [219, 171] on span "-00:27" at bounding box center [225, 171] width 26 height 11
click at [158, 200] on div "**********" at bounding box center [435, 257] width 577 height 447
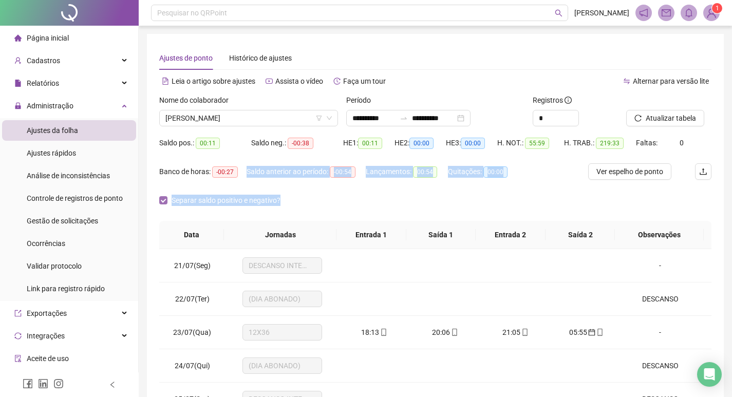
drag, startPoint x: 272, startPoint y: 199, endPoint x: 280, endPoint y: 199, distance: 8.2
click at [280, 199] on form "**********" at bounding box center [435, 158] width 552 height 126
click at [330, 116] on icon "down" at bounding box center [329, 118] width 6 height 6
click at [333, 115] on div "[PERSON_NAME]" at bounding box center [248, 118] width 179 height 16
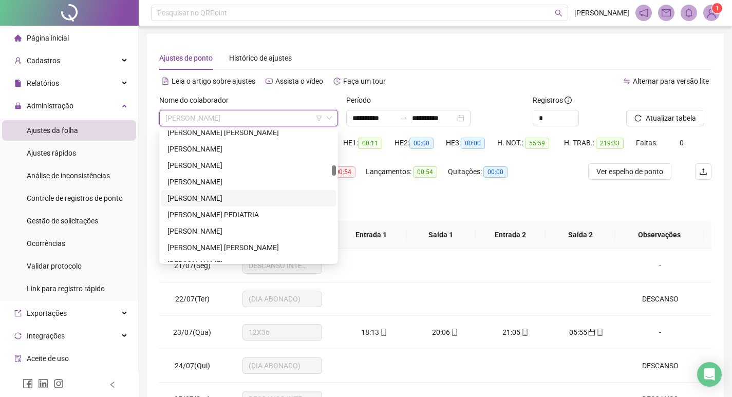
scroll to position [616, 0]
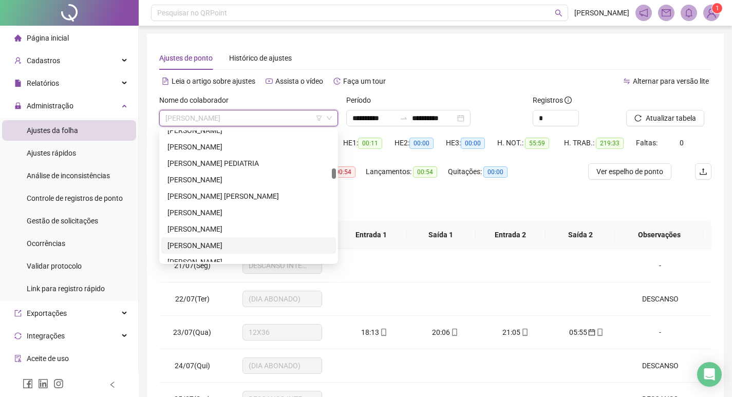
click at [196, 242] on div "[PERSON_NAME]" at bounding box center [248, 245] width 162 height 11
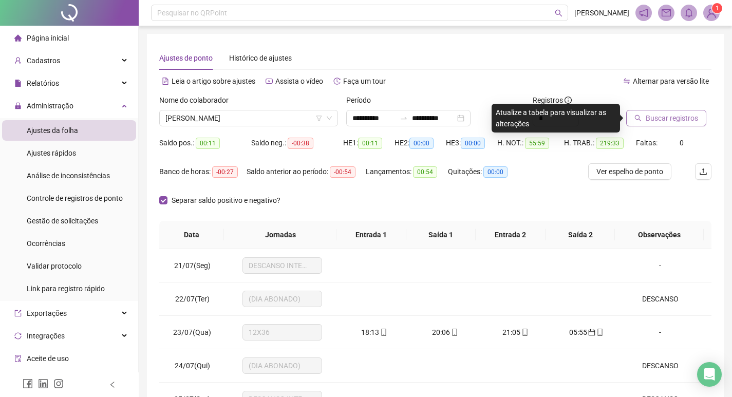
click at [643, 117] on button "Buscar registros" at bounding box center [666, 118] width 80 height 16
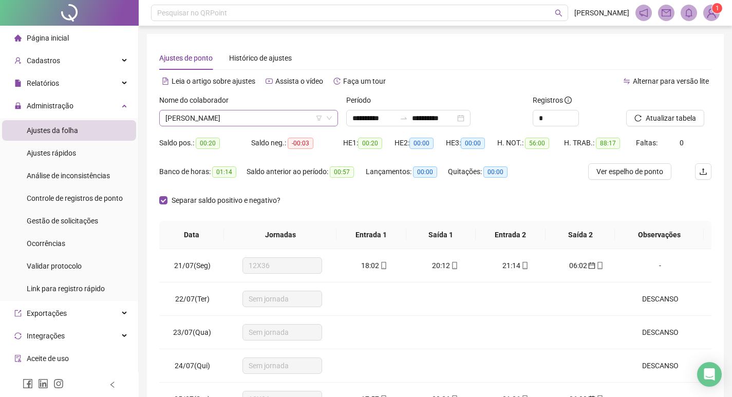
click at [326, 117] on icon "down" at bounding box center [329, 118] width 6 height 6
drag, startPoint x: 219, startPoint y: 149, endPoint x: 204, endPoint y: 145, distance: 15.3
click at [204, 145] on div "Saldo pos.: 00:20" at bounding box center [205, 143] width 92 height 16
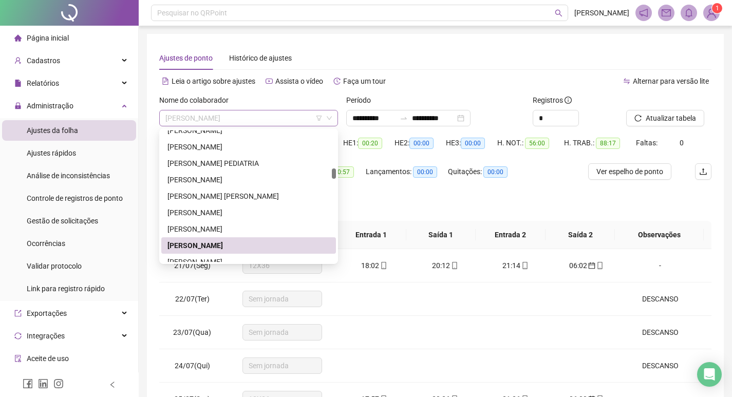
click at [260, 119] on span "[PERSON_NAME]" at bounding box center [248, 117] width 166 height 15
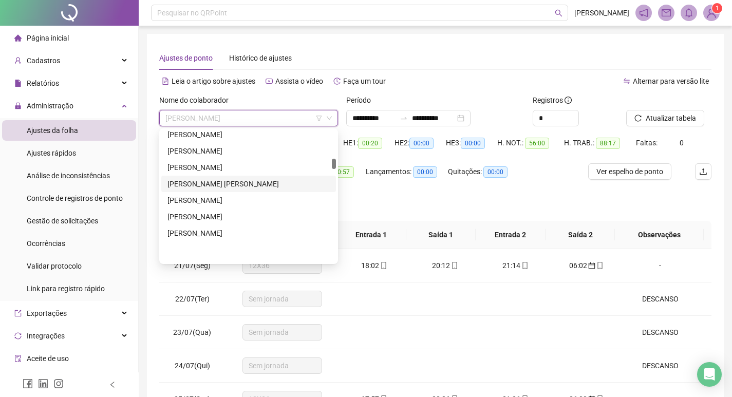
scroll to position [462, 0]
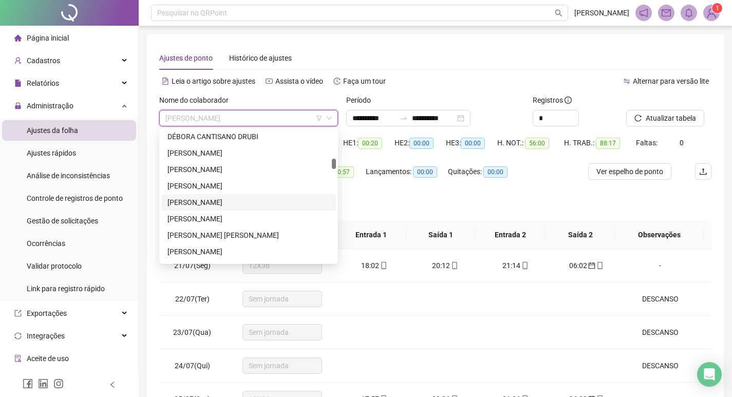
click at [197, 201] on div "[PERSON_NAME]" at bounding box center [248, 202] width 162 height 11
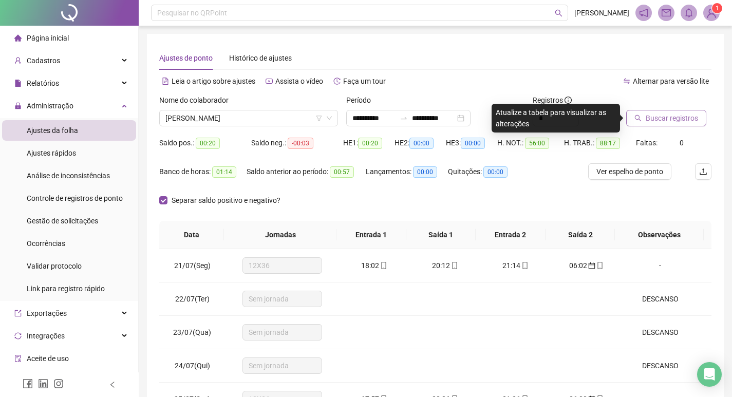
click at [637, 124] on button "Buscar registros" at bounding box center [666, 118] width 80 height 16
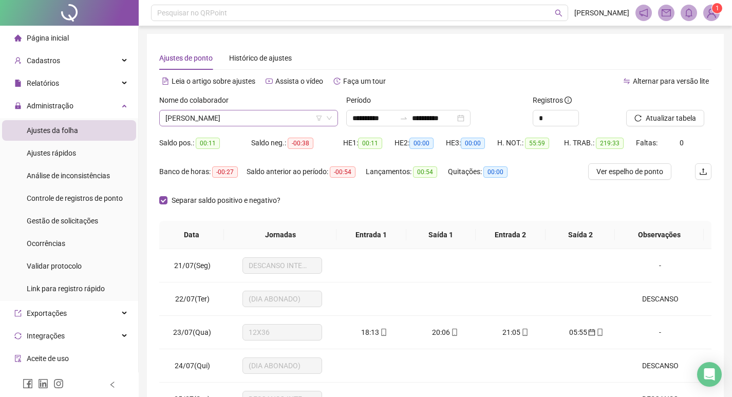
click at [334, 119] on div "[PERSON_NAME]" at bounding box center [248, 118] width 179 height 16
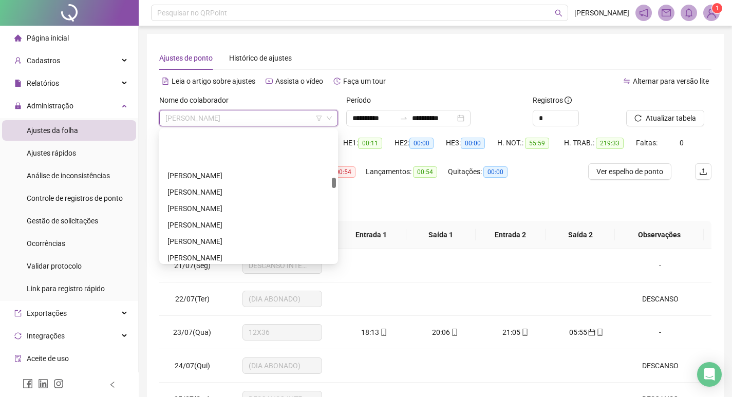
scroll to position [770, 0]
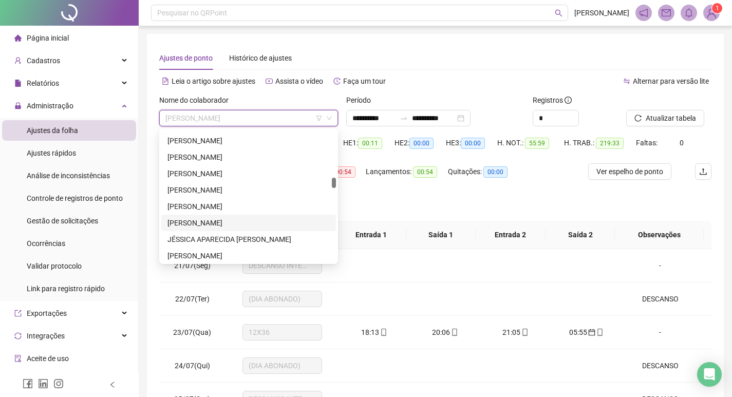
click at [255, 221] on div "[PERSON_NAME]" at bounding box center [248, 222] width 162 height 11
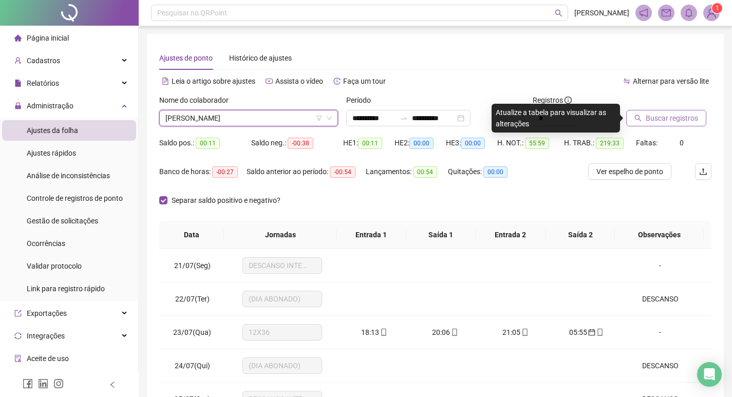
click at [690, 110] on button "Buscar registros" at bounding box center [666, 118] width 80 height 16
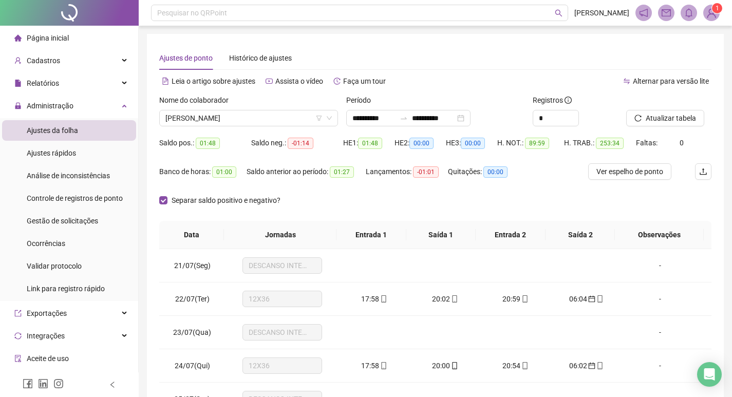
click at [233, 173] on span "01:00" at bounding box center [224, 171] width 24 height 11
click at [283, 117] on span "[PERSON_NAME]" at bounding box center [248, 117] width 166 height 15
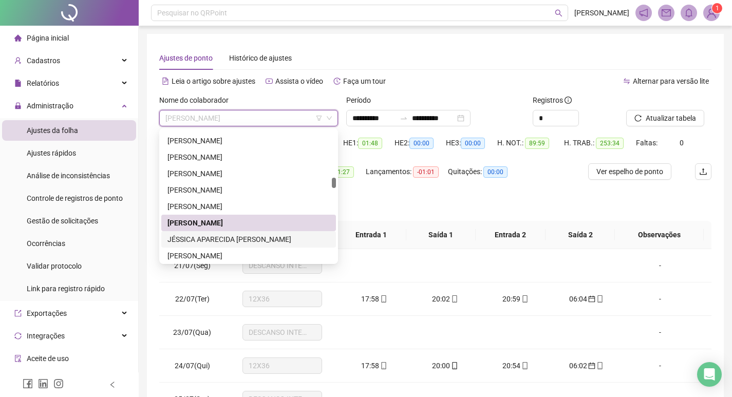
click at [234, 241] on div "JÉSSICA APARECIDA [PERSON_NAME]" at bounding box center [248, 239] width 162 height 11
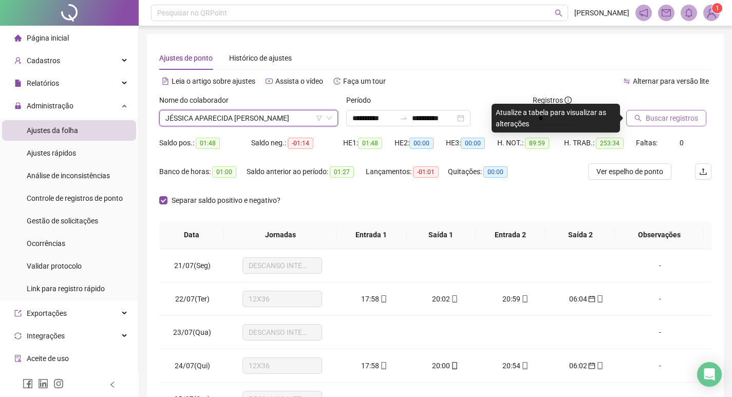
click at [679, 122] on span "Buscar registros" at bounding box center [672, 117] width 52 height 11
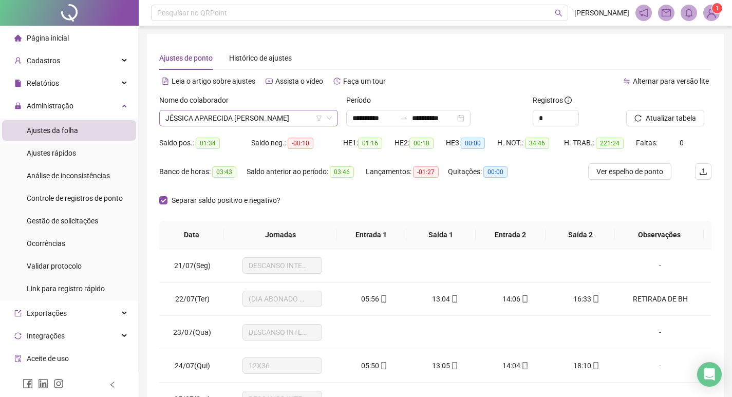
click at [266, 120] on span "JÉSSICA APARECIDA [PERSON_NAME]" at bounding box center [248, 117] width 166 height 15
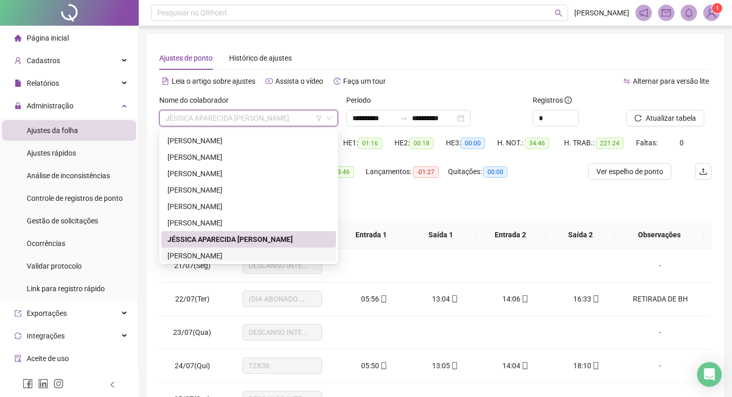
click at [247, 257] on div "[PERSON_NAME]" at bounding box center [248, 255] width 162 height 11
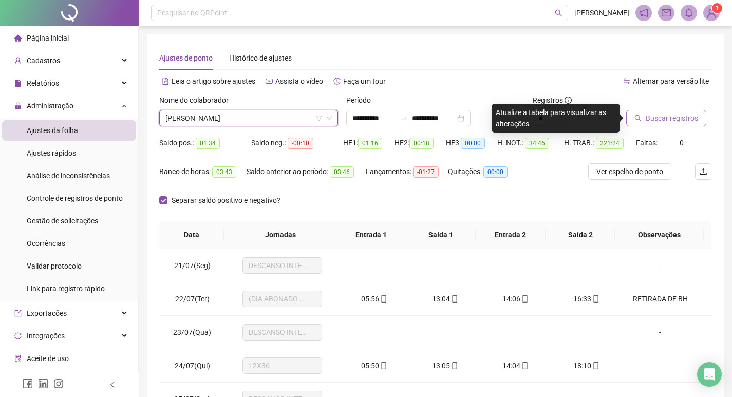
click at [668, 118] on span "Buscar registros" at bounding box center [672, 117] width 52 height 11
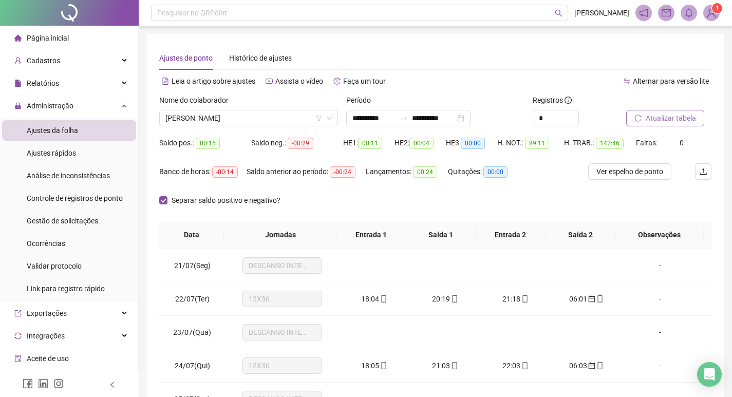
click at [234, 177] on div "Banco de horas: -00:14" at bounding box center [202, 171] width 87 height 16
drag, startPoint x: 221, startPoint y: 145, endPoint x: 209, endPoint y: 143, distance: 12.6
click at [206, 143] on div "Saldo pos.: 00:15" at bounding box center [205, 143] width 92 height 12
click at [216, 143] on span "00:15" at bounding box center [208, 143] width 24 height 11
drag, startPoint x: 527, startPoint y: 147, endPoint x: 552, endPoint y: 146, distance: 24.7
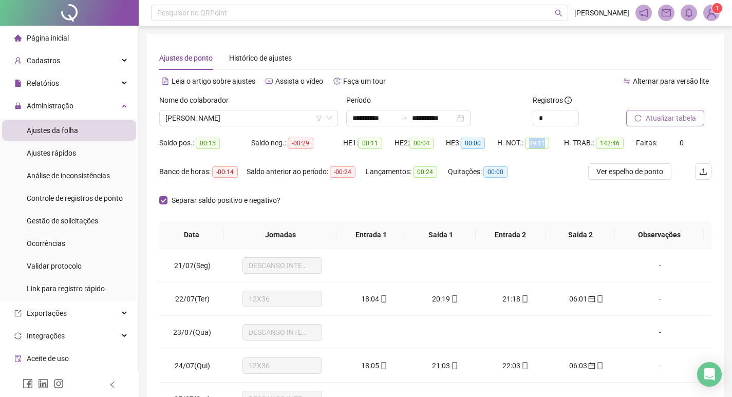
click at [545, 145] on span "89:11" at bounding box center [537, 143] width 24 height 11
click at [553, 147] on div "H. NOT.: 89:11" at bounding box center [530, 143] width 67 height 12
click at [327, 119] on icon "down" at bounding box center [329, 118] width 6 height 6
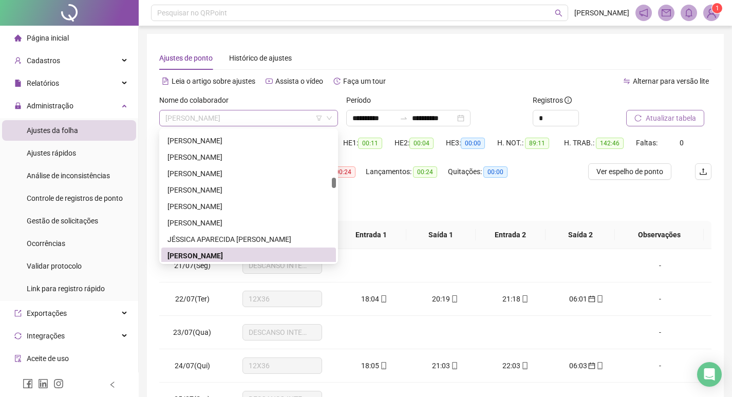
click at [333, 122] on div "[PERSON_NAME]" at bounding box center [248, 118] width 179 height 16
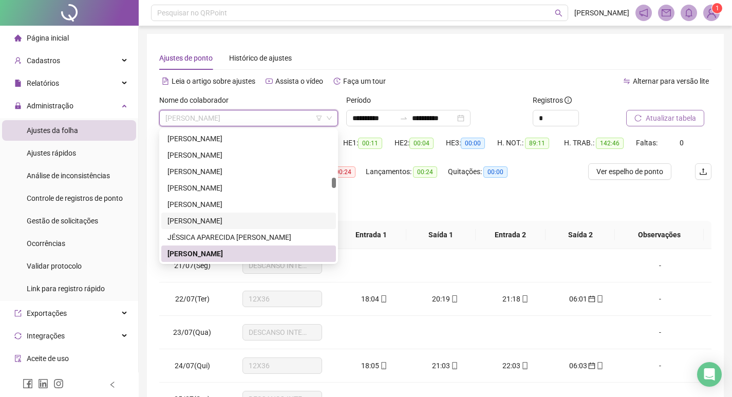
scroll to position [824, 0]
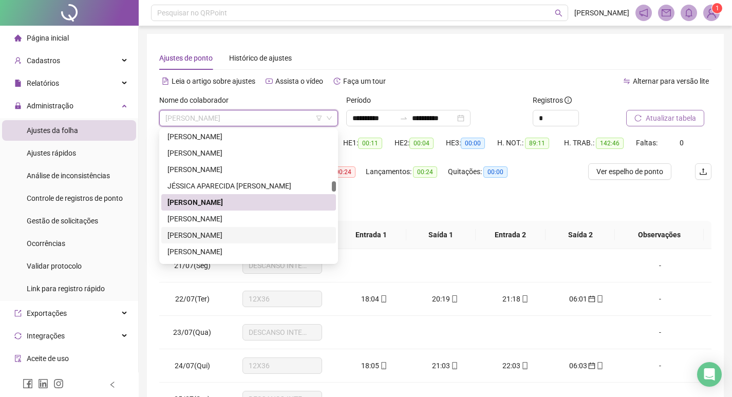
click at [245, 238] on div "[PERSON_NAME]" at bounding box center [248, 235] width 162 height 11
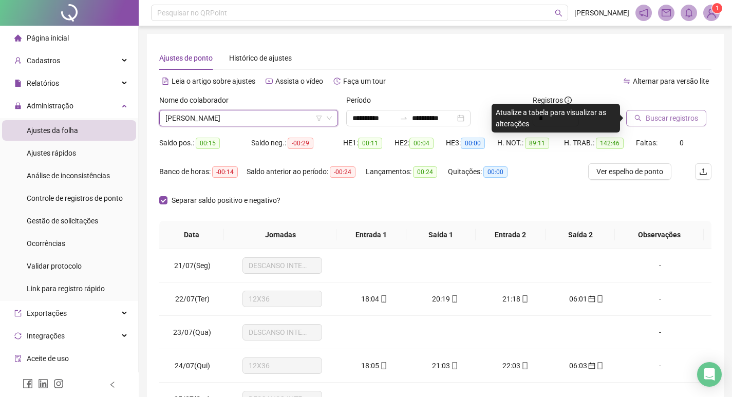
click at [665, 121] on span "Buscar registros" at bounding box center [672, 117] width 52 height 11
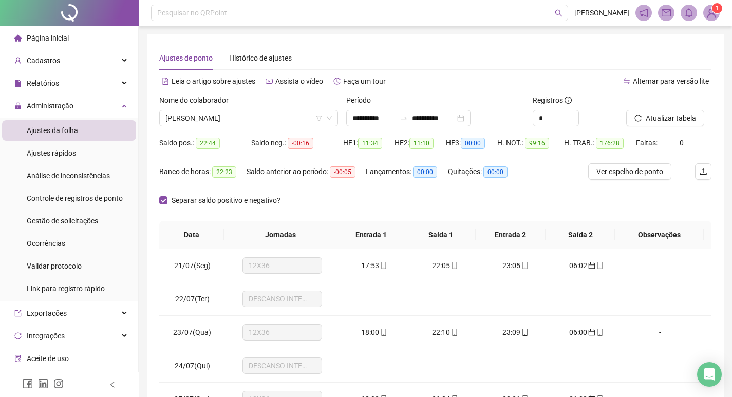
click at [238, 174] on div "Banco de horas: 22:23" at bounding box center [202, 172] width 87 height 12
click at [676, 121] on span "Atualizar tabela" at bounding box center [671, 117] width 50 height 11
drag, startPoint x: 238, startPoint y: 173, endPoint x: 218, endPoint y: 172, distance: 19.5
click at [218, 172] on div "Banco de horas: 22:23" at bounding box center [202, 172] width 87 height 12
click at [217, 143] on span "22:44" at bounding box center [208, 143] width 24 height 11
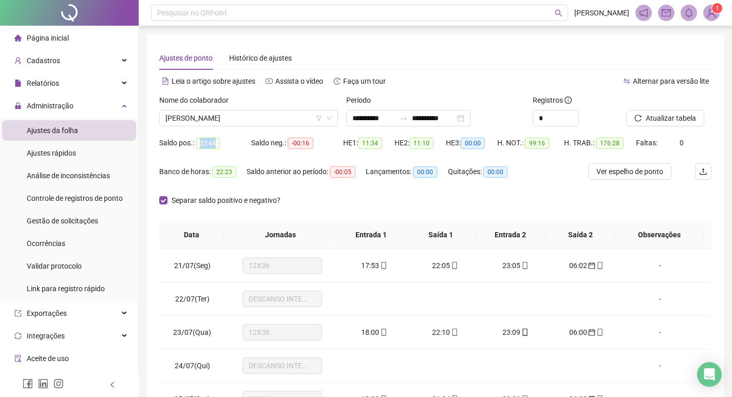
drag, startPoint x: 217, startPoint y: 143, endPoint x: 195, endPoint y: 145, distance: 22.2
click at [195, 145] on div "Saldo pos.: 22:44" at bounding box center [205, 143] width 92 height 12
drag, startPoint x: 529, startPoint y: 144, endPoint x: 547, endPoint y: 143, distance: 18.5
click at [547, 143] on span "99:16" at bounding box center [537, 143] width 24 height 11
click at [546, 151] on div "H. NOT.: 99:16" at bounding box center [530, 149] width 67 height 29
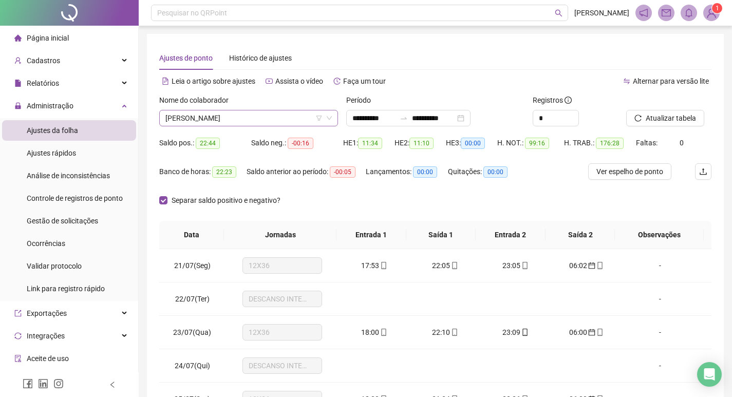
click at [333, 119] on div "[PERSON_NAME]" at bounding box center [248, 118] width 179 height 16
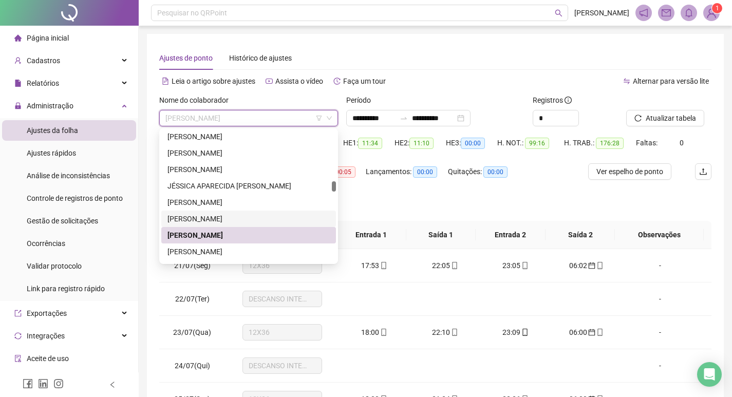
click at [210, 217] on div "[PERSON_NAME]" at bounding box center [248, 218] width 162 height 11
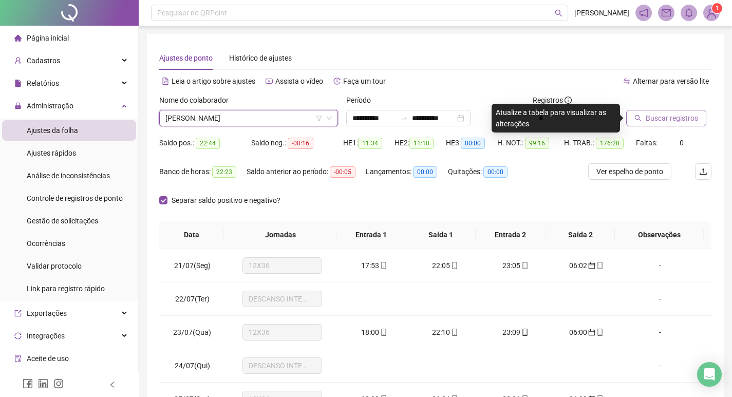
click at [669, 114] on span "Buscar registros" at bounding box center [672, 117] width 52 height 11
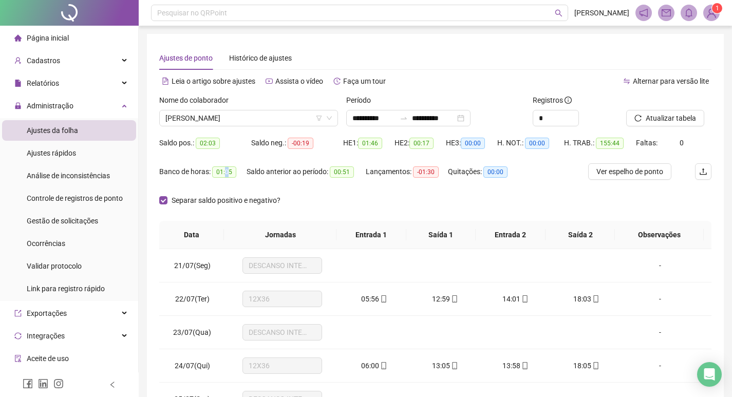
click at [224, 174] on span "01:05" at bounding box center [224, 171] width 24 height 11
drag, startPoint x: 194, startPoint y: 145, endPoint x: 220, endPoint y: 145, distance: 26.2
click at [220, 145] on div "Saldo pos.: 02:03" at bounding box center [205, 143] width 92 height 12
click at [212, 145] on span "02:03" at bounding box center [208, 143] width 24 height 11
click at [332, 117] on icon "down" at bounding box center [329, 118] width 6 height 6
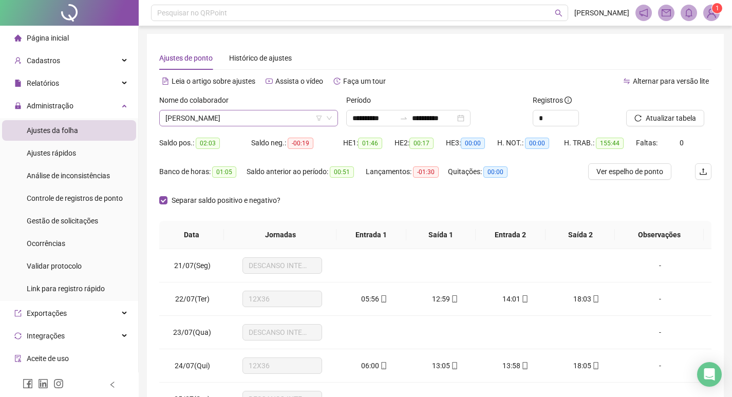
click at [333, 118] on div "[PERSON_NAME]" at bounding box center [248, 118] width 179 height 16
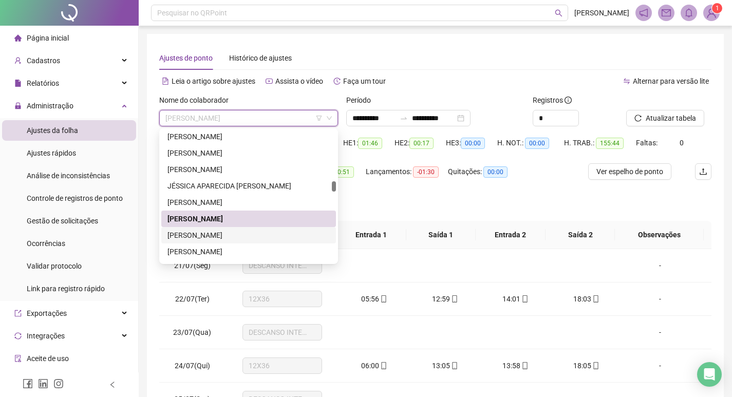
scroll to position [875, 0]
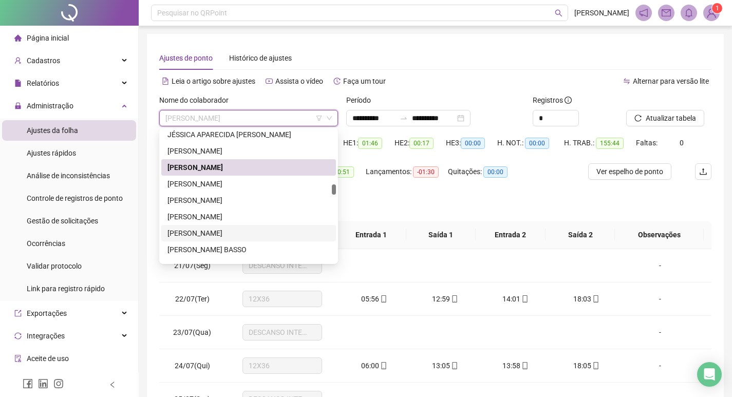
click at [232, 238] on div "[PERSON_NAME]" at bounding box center [248, 233] width 162 height 11
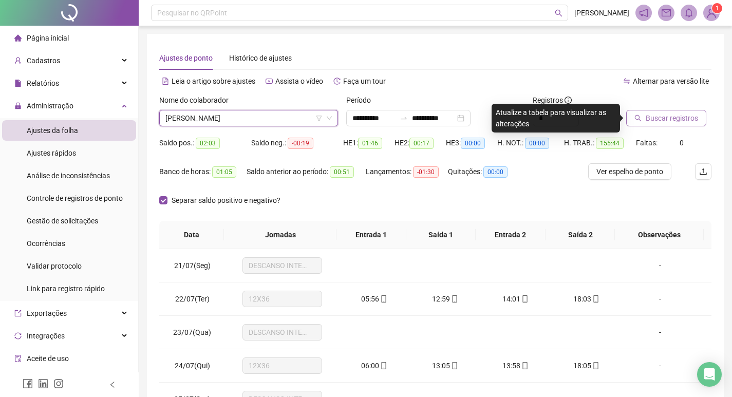
click at [666, 123] on span "Buscar registros" at bounding box center [672, 117] width 52 height 11
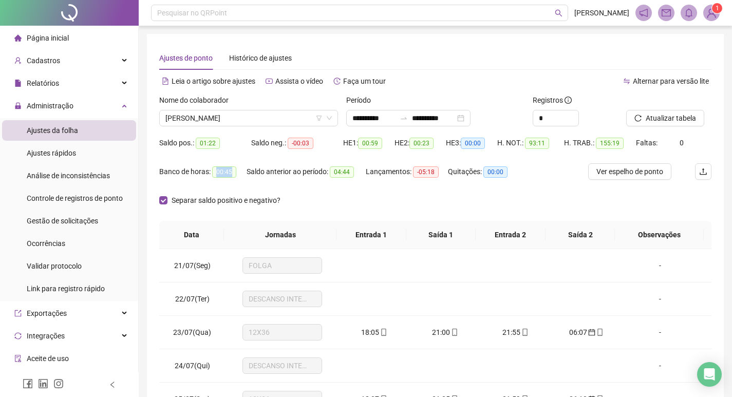
drag, startPoint x: 241, startPoint y: 167, endPoint x: 218, endPoint y: 176, distance: 25.2
click at [217, 176] on div "Banco de horas: 00:45" at bounding box center [202, 172] width 87 height 12
click at [226, 176] on span "00:45" at bounding box center [224, 171] width 24 height 11
drag, startPoint x: 215, startPoint y: 147, endPoint x: 198, endPoint y: 149, distance: 17.1
click at [198, 149] on div "Saldo pos.: 01:22" at bounding box center [205, 143] width 92 height 16
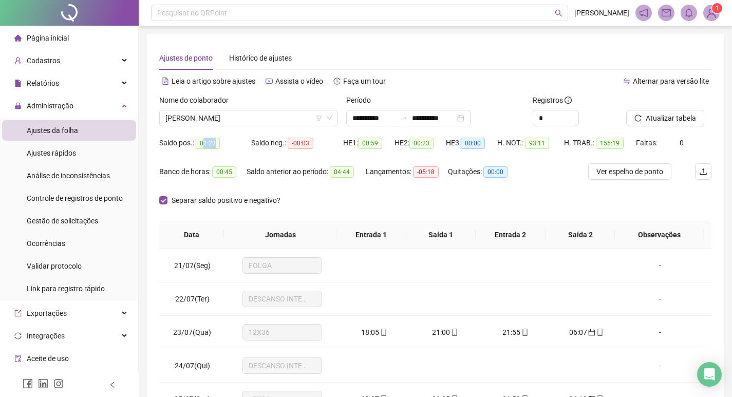
drag, startPoint x: 203, startPoint y: 147, endPoint x: 224, endPoint y: 144, distance: 21.2
click at [224, 144] on div "Saldo pos.: 01:22" at bounding box center [205, 143] width 92 height 12
click at [222, 147] on div "Saldo pos.: 01:22" at bounding box center [205, 143] width 92 height 12
drag, startPoint x: 519, startPoint y: 144, endPoint x: 552, endPoint y: 144, distance: 33.4
click at [552, 144] on div "H. NOT.: 93:11" at bounding box center [530, 143] width 67 height 12
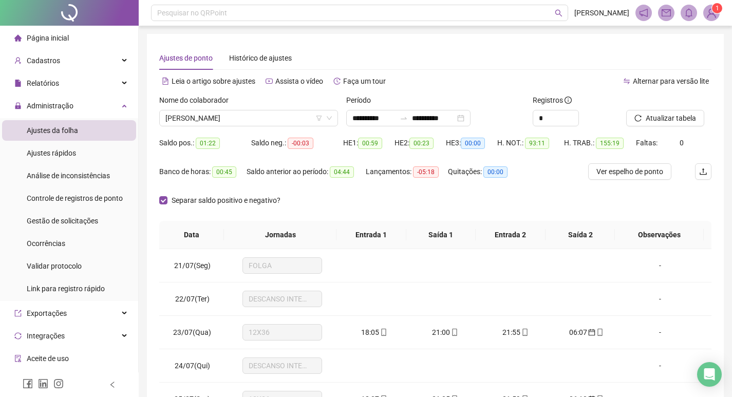
click at [533, 158] on div "H. NOT.: 93:11" at bounding box center [530, 149] width 67 height 29
click at [330, 115] on icon "down" at bounding box center [329, 118] width 6 height 6
click at [329, 117] on icon "down" at bounding box center [329, 118] width 6 height 6
click at [331, 115] on span "[PERSON_NAME]" at bounding box center [248, 117] width 166 height 15
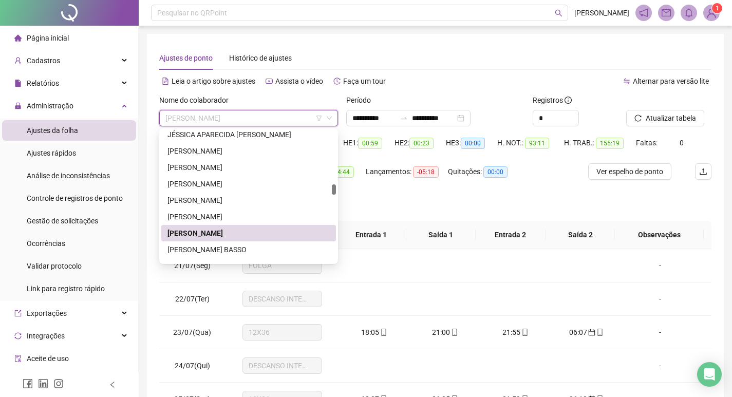
scroll to position [927, 0]
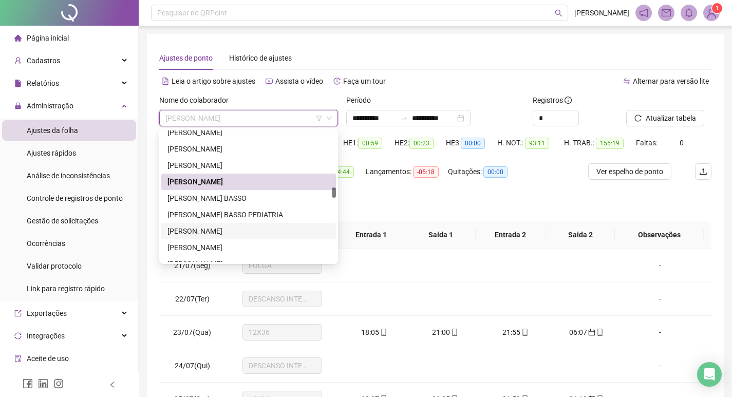
click at [213, 233] on div "[PERSON_NAME]" at bounding box center [248, 230] width 162 height 11
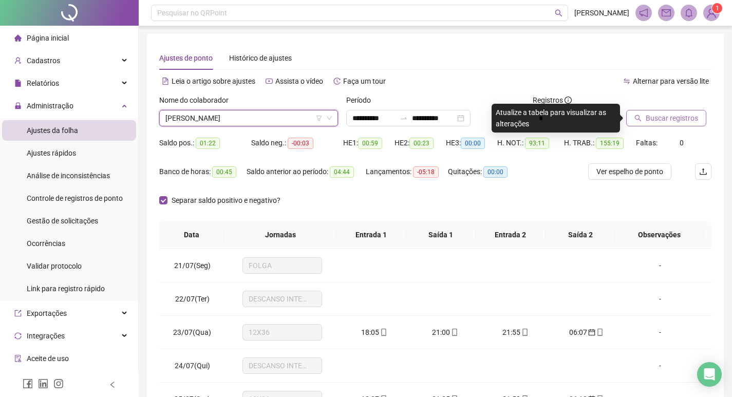
click at [687, 117] on span "Buscar registros" at bounding box center [672, 117] width 52 height 11
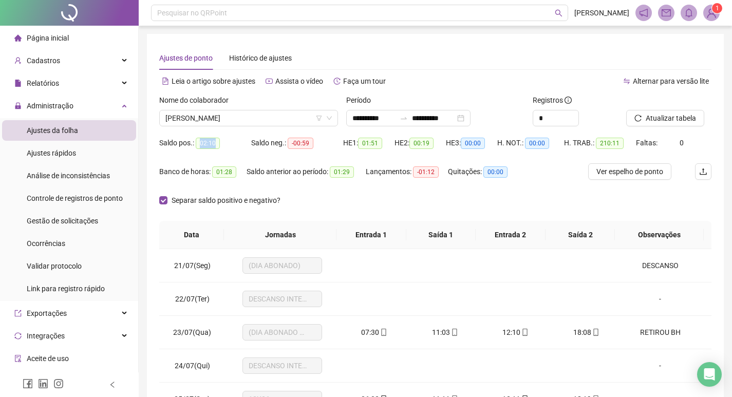
drag, startPoint x: 200, startPoint y: 141, endPoint x: 218, endPoint y: 148, distance: 19.4
click at [218, 148] on div "Saldo pos.: 02:10" at bounding box center [205, 143] width 92 height 12
drag, startPoint x: 231, startPoint y: 145, endPoint x: 319, endPoint y: 154, distance: 88.2
click at [232, 145] on div "Saldo pos.: 02:10" at bounding box center [205, 143] width 92 height 12
click at [329, 123] on span "[PERSON_NAME]" at bounding box center [248, 117] width 166 height 15
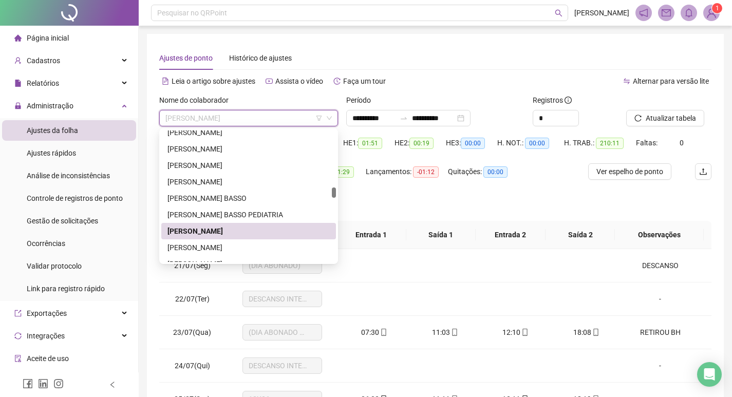
scroll to position [978, 0]
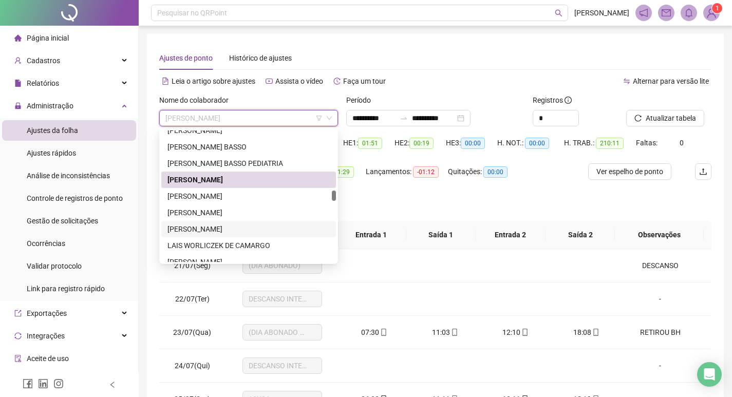
click at [276, 215] on div "[PERSON_NAME]" at bounding box center [248, 212] width 162 height 11
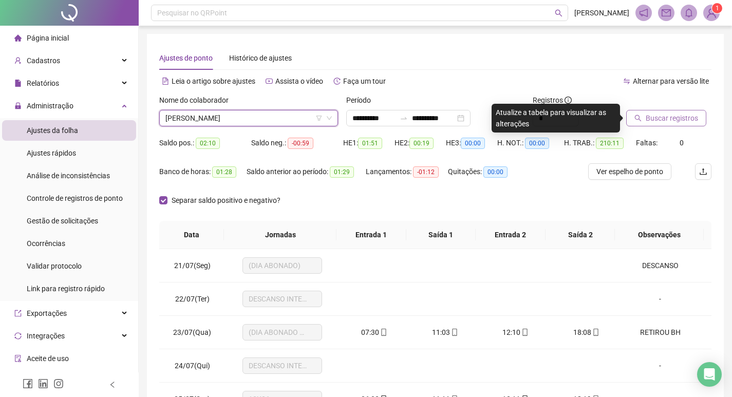
click at [668, 119] on span "Buscar registros" at bounding box center [672, 117] width 52 height 11
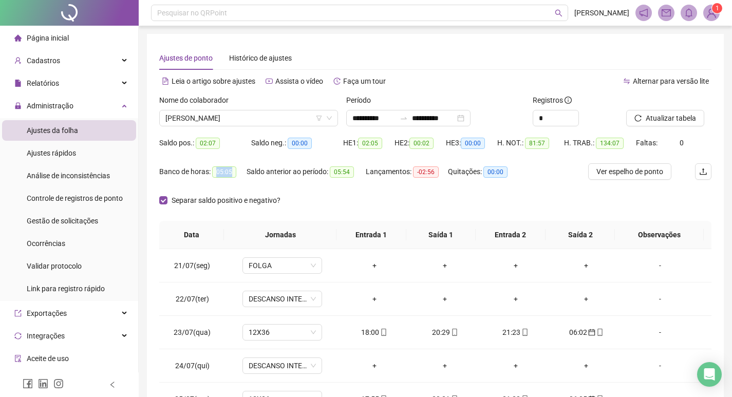
drag, startPoint x: 213, startPoint y: 170, endPoint x: 237, endPoint y: 172, distance: 24.3
click at [237, 172] on div "Banco de horas: 05:05" at bounding box center [202, 172] width 87 height 12
click at [228, 175] on span "05:05" at bounding box center [224, 171] width 24 height 11
drag, startPoint x: 215, startPoint y: 146, endPoint x: 198, endPoint y: 143, distance: 17.8
click at [198, 143] on span "02:07" at bounding box center [208, 143] width 24 height 11
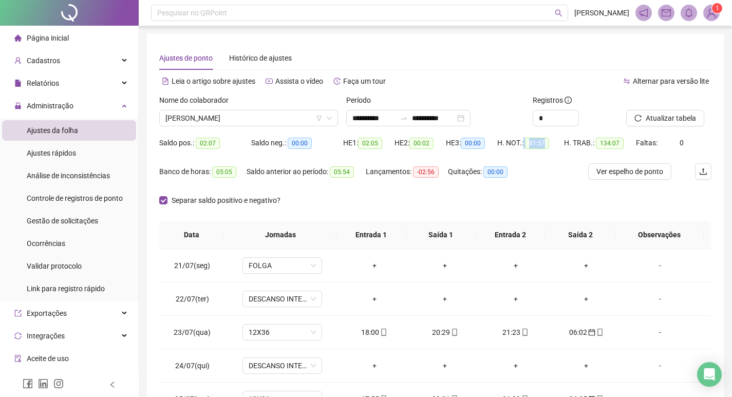
drag, startPoint x: 523, startPoint y: 145, endPoint x: 542, endPoint y: 149, distance: 19.3
click at [542, 149] on div "H. NOT.: 81:57" at bounding box center [530, 143] width 67 height 16
click at [335, 117] on div "[PERSON_NAME]" at bounding box center [248, 118] width 179 height 16
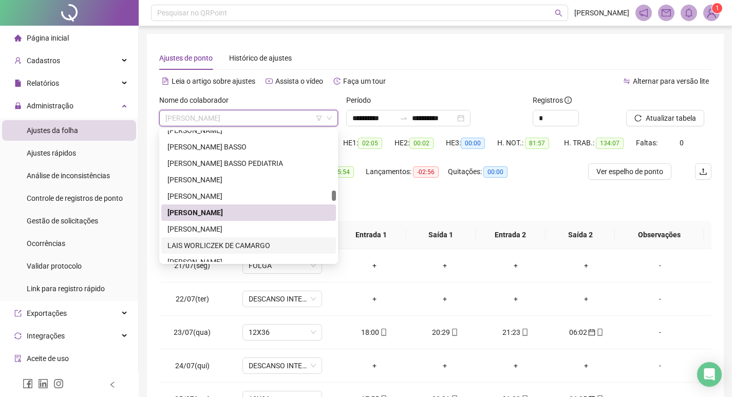
drag, startPoint x: 289, startPoint y: 230, endPoint x: 295, endPoint y: 231, distance: 5.7
click at [290, 230] on div "[PERSON_NAME]" at bounding box center [248, 228] width 162 height 11
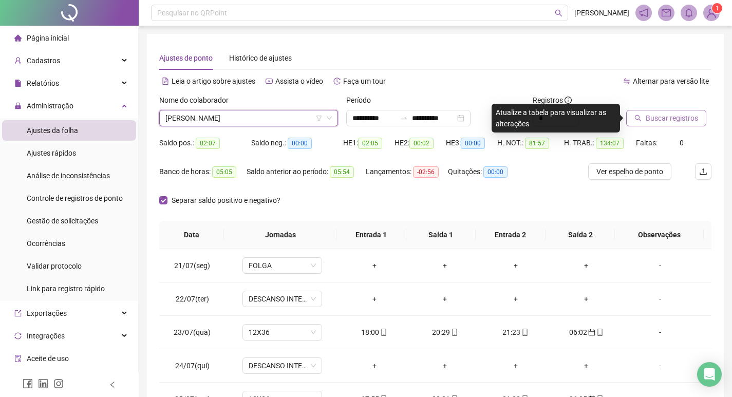
click at [674, 116] on span "Buscar registros" at bounding box center [672, 117] width 52 height 11
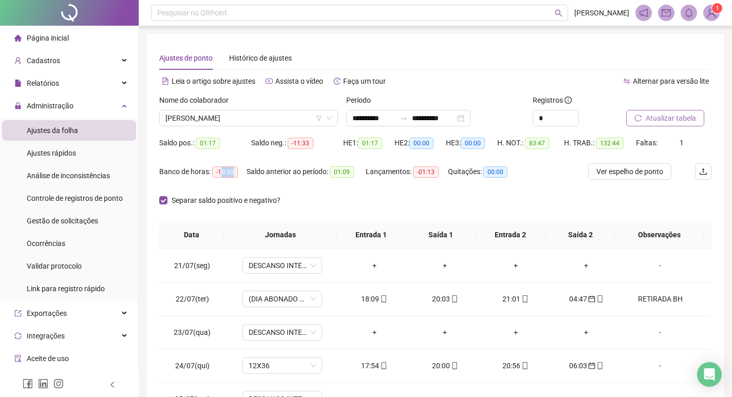
drag, startPoint x: 224, startPoint y: 173, endPoint x: 239, endPoint y: 176, distance: 15.8
click at [239, 176] on div "Banco de horas: -10:20" at bounding box center [202, 172] width 87 height 12
click at [237, 170] on span "-10:20" at bounding box center [225, 171] width 26 height 11
click at [329, 119] on icon "down" at bounding box center [329, 118] width 6 height 6
click at [329, 118] on icon "down" at bounding box center [329, 118] width 6 height 6
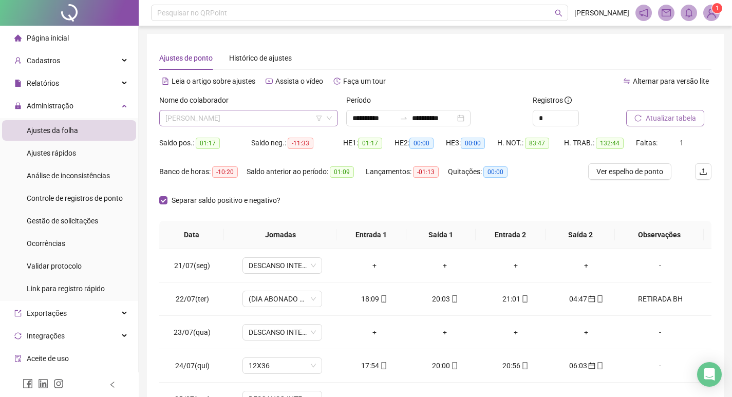
click at [332, 118] on div "[PERSON_NAME]" at bounding box center [248, 118] width 179 height 16
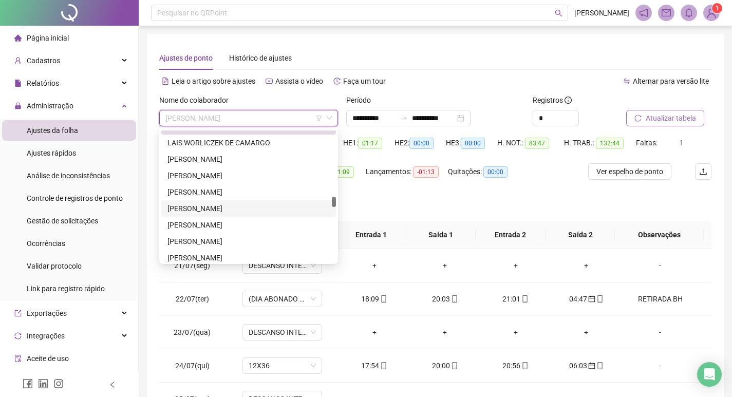
scroll to position [1132, 0]
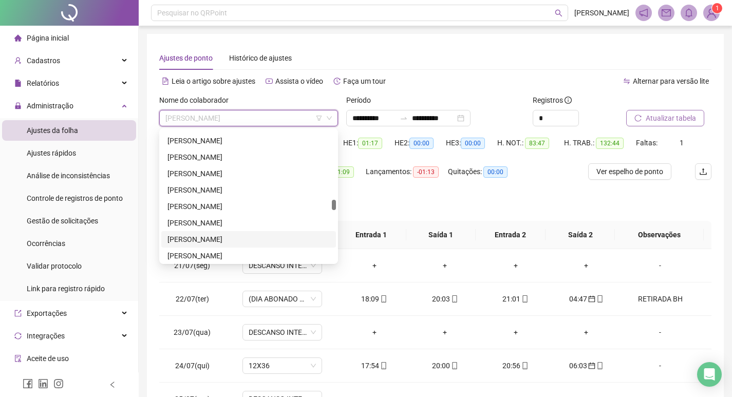
click at [222, 236] on div "[PERSON_NAME]" at bounding box center [248, 239] width 162 height 11
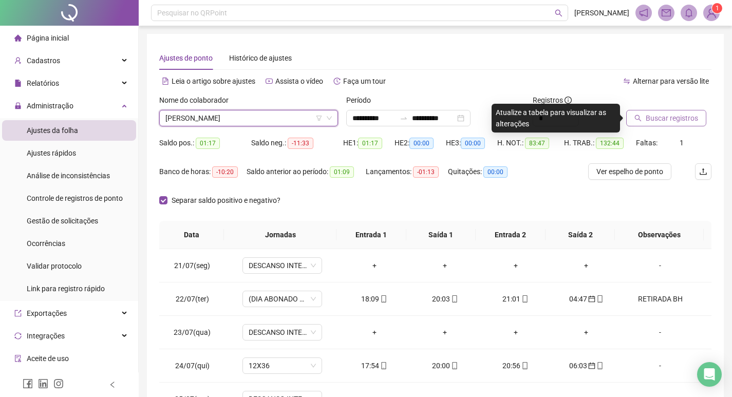
click at [652, 119] on span "Buscar registros" at bounding box center [672, 117] width 52 height 11
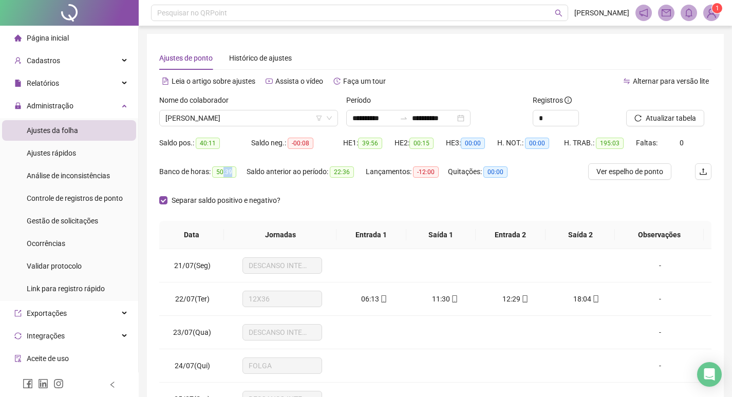
click at [232, 172] on span "50:39" at bounding box center [224, 171] width 24 height 11
click at [229, 169] on span "50:39" at bounding box center [224, 171] width 24 height 11
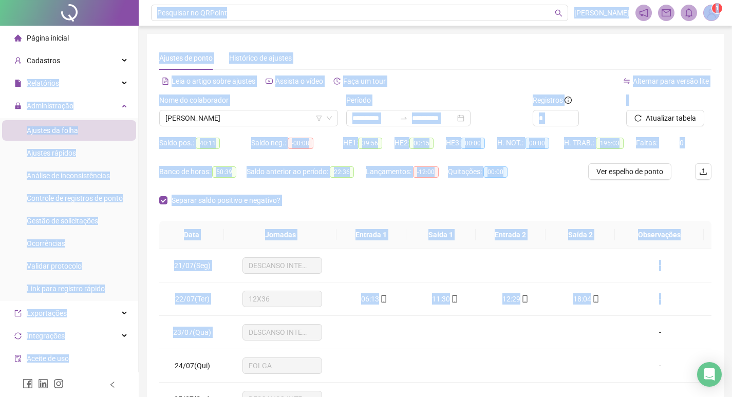
scroll to position [15, 0]
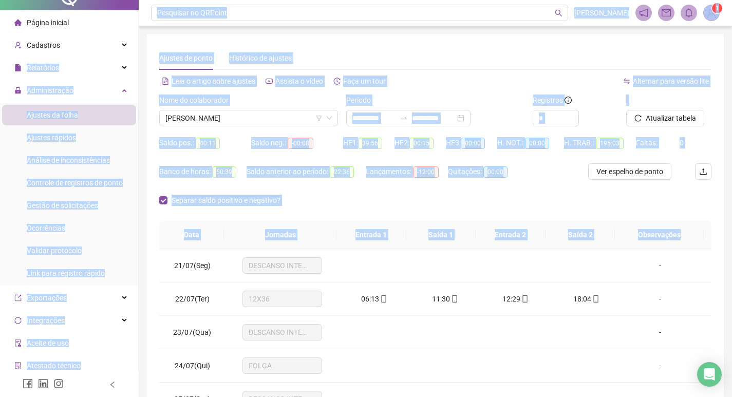
drag, startPoint x: 31, startPoint y: 148, endPoint x: 739, endPoint y: 271, distance: 718.3
click at [731, 271] on html "**********" at bounding box center [366, 198] width 732 height 397
click at [427, 350] on td at bounding box center [444, 365] width 71 height 33
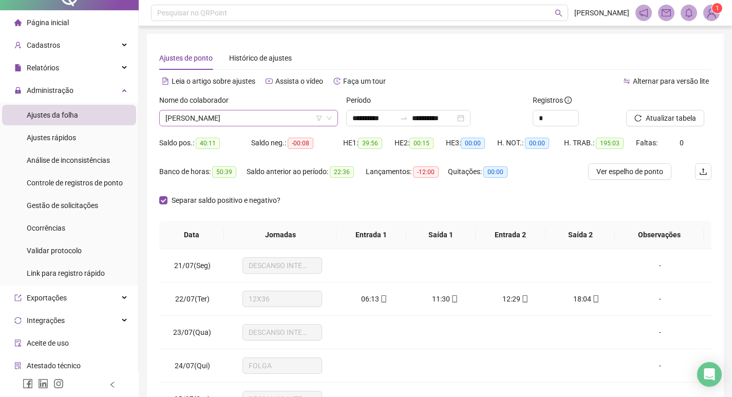
click at [329, 114] on span "[PERSON_NAME]" at bounding box center [248, 117] width 166 height 15
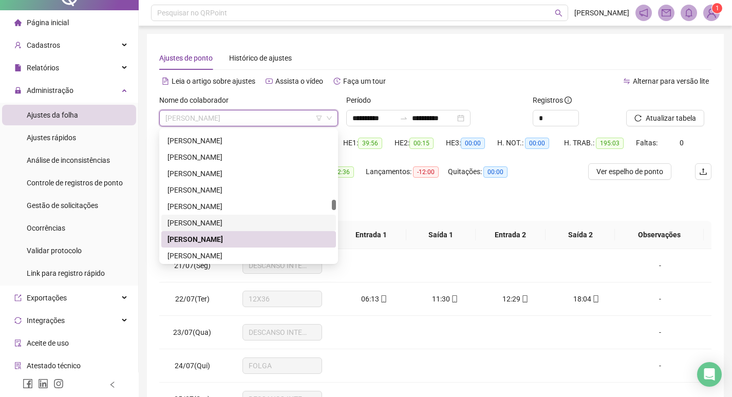
scroll to position [1183, 0]
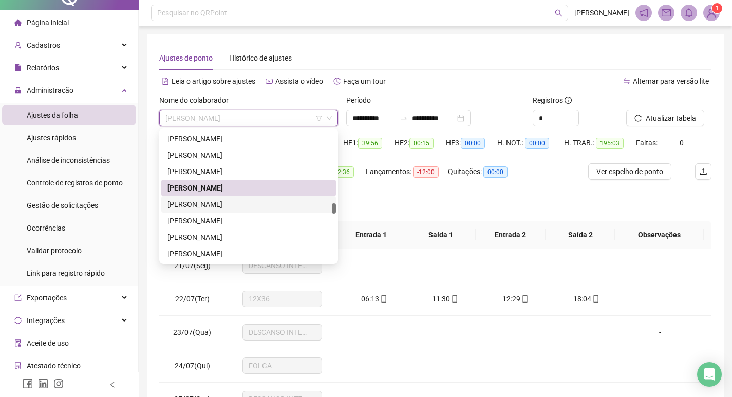
click at [253, 209] on div "[PERSON_NAME]" at bounding box center [248, 204] width 162 height 11
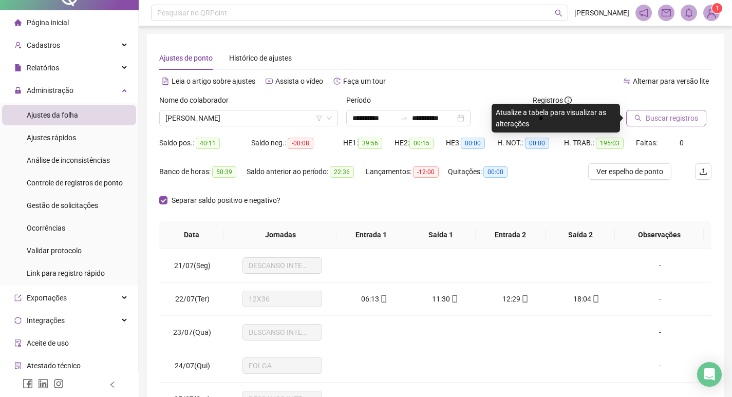
click at [633, 122] on button "Buscar registros" at bounding box center [666, 118] width 80 height 16
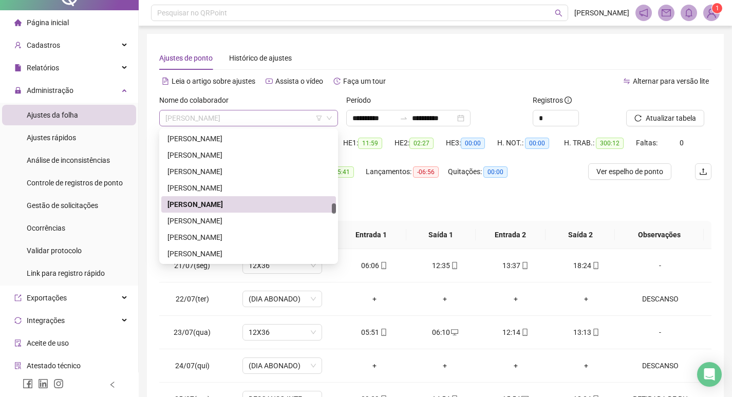
click at [333, 116] on div "[PERSON_NAME]" at bounding box center [248, 118] width 179 height 16
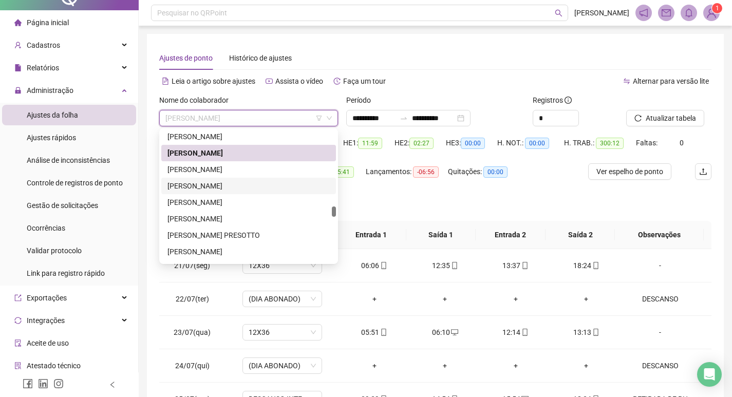
click at [281, 183] on div "[PERSON_NAME]" at bounding box center [248, 185] width 162 height 11
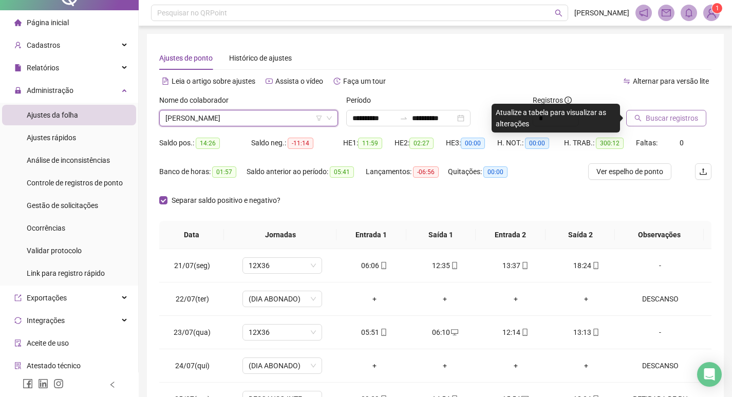
click at [673, 116] on span "Buscar registros" at bounding box center [672, 117] width 52 height 11
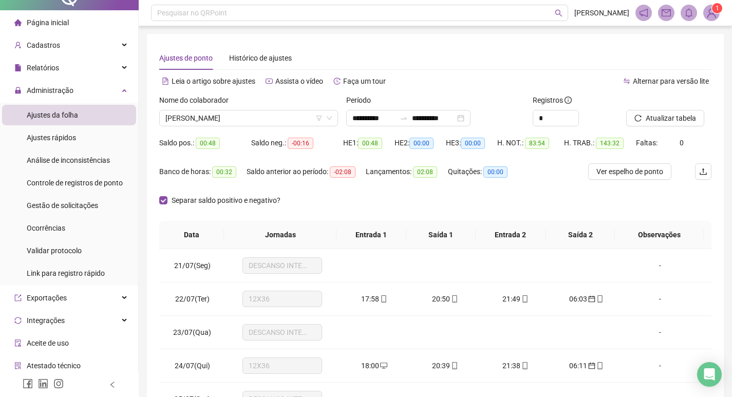
drag, startPoint x: 244, startPoint y: 144, endPoint x: 238, endPoint y: 144, distance: 6.2
click at [238, 144] on div "Saldo pos.: 00:48" at bounding box center [205, 143] width 92 height 12
drag, startPoint x: 224, startPoint y: 145, endPoint x: 219, endPoint y: 150, distance: 7.3
click at [219, 150] on div "Saldo pos.: 00:48" at bounding box center [205, 143] width 92 height 16
drag, startPoint x: 525, startPoint y: 144, endPoint x: 581, endPoint y: 145, distance: 55.5
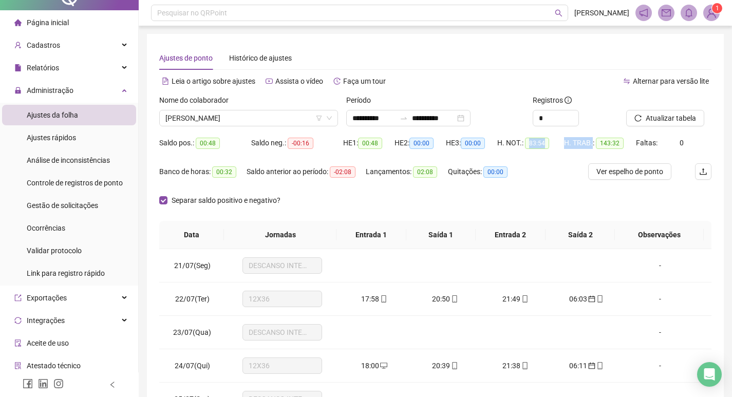
click at [589, 144] on div "Saldo pos.: 00:48 Saldo neg.: -00:16 HE 1: 00:48 HE 2: 00:00 HE 3: 00:00 H. NOT…" at bounding box center [435, 149] width 552 height 29
